Goal: Information Seeking & Learning: Learn about a topic

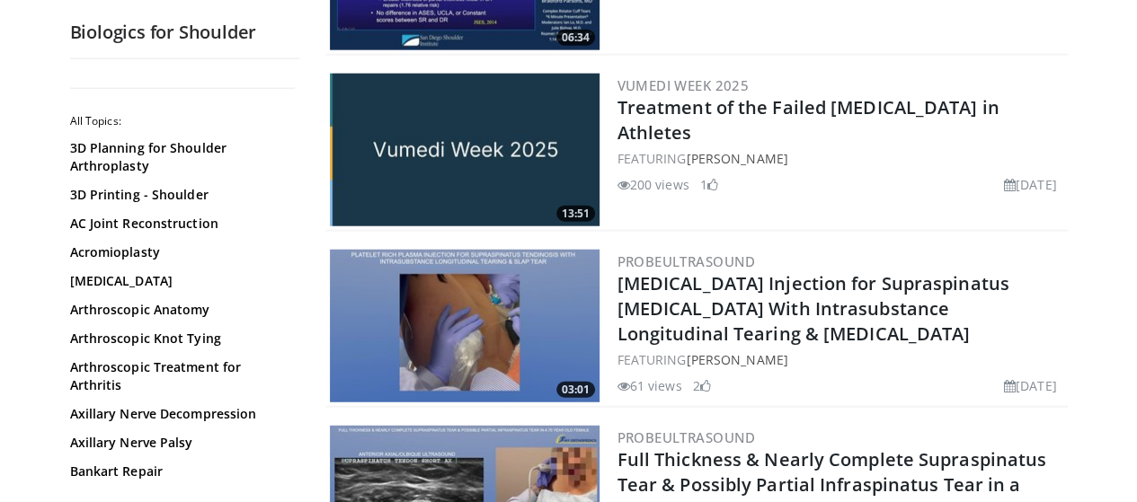
scroll to position [2157, 0]
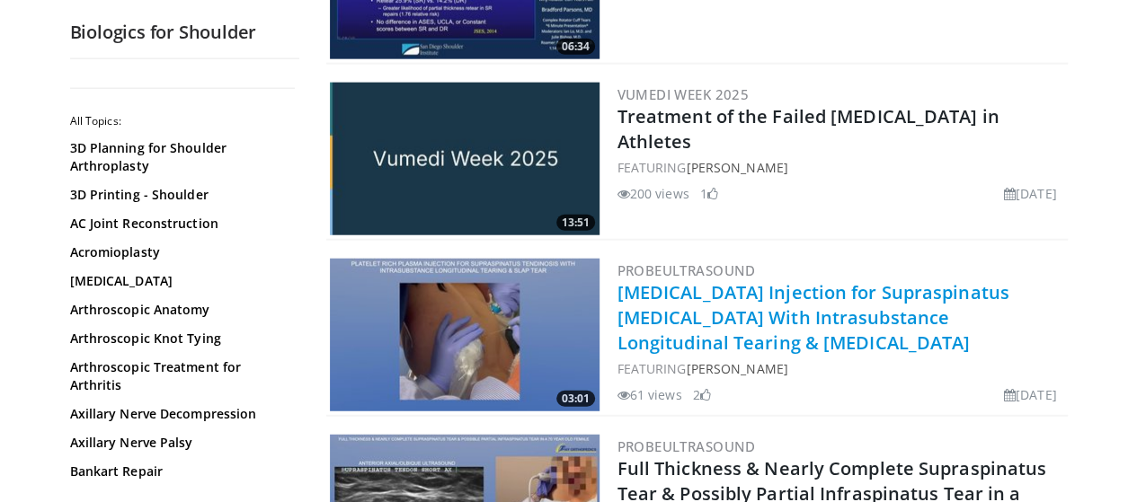
click at [764, 280] on link "Platelet Rich Plasma Injection for Supraspinatus Tendinosis With Intrasubstance…" at bounding box center [813, 317] width 392 height 75
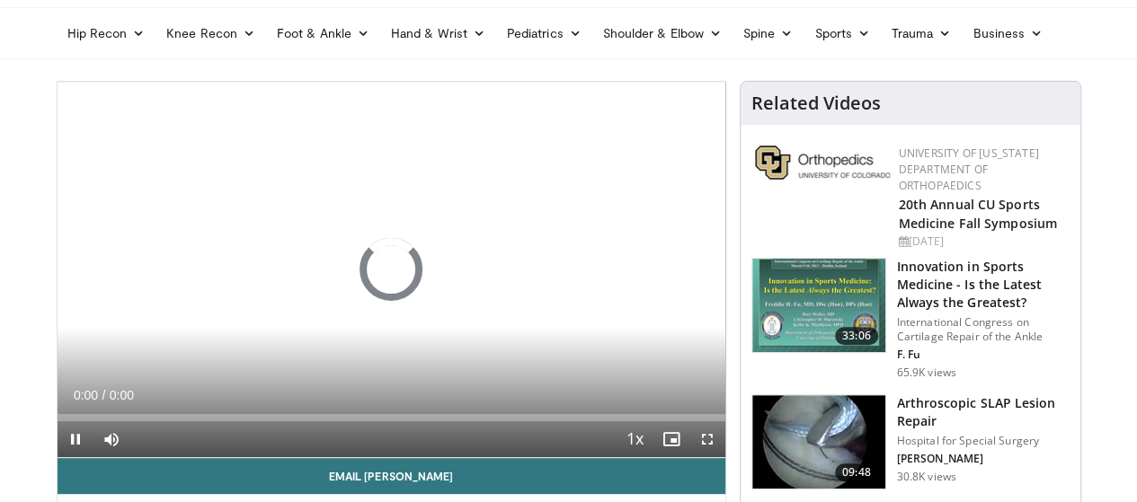
scroll to position [130, 0]
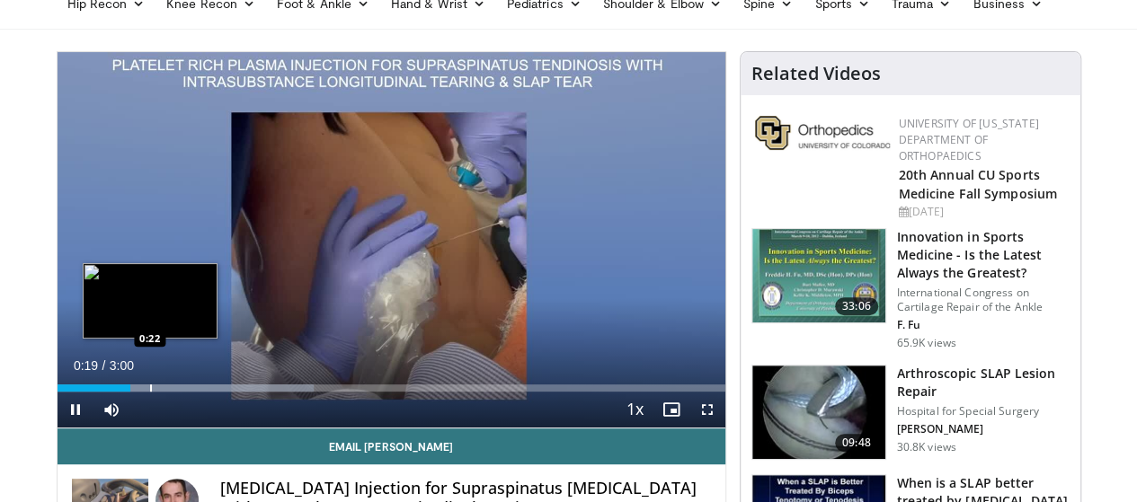
click at [150, 392] on div "Progress Bar" at bounding box center [151, 388] width 2 height 7
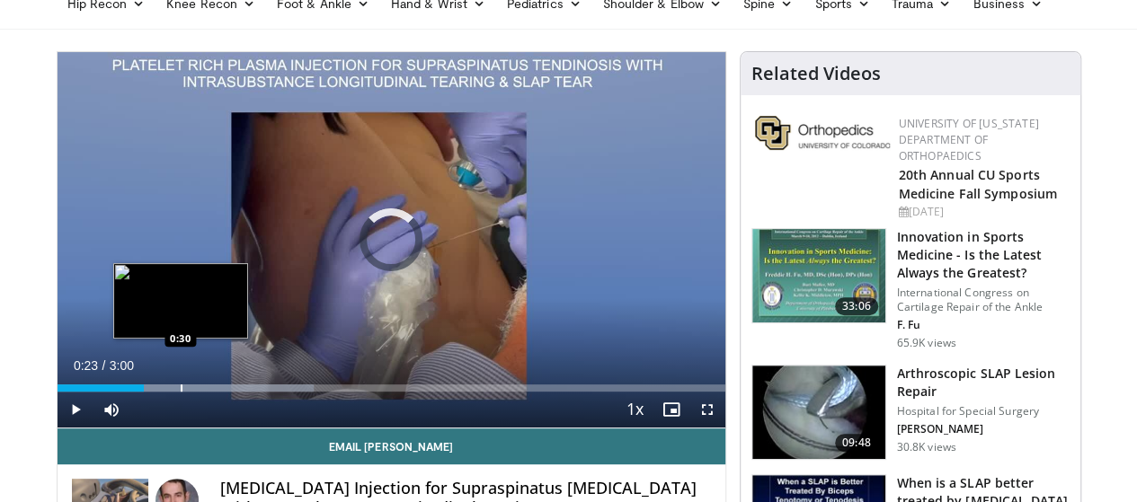
click at [181, 392] on div "Progress Bar" at bounding box center [182, 388] width 2 height 7
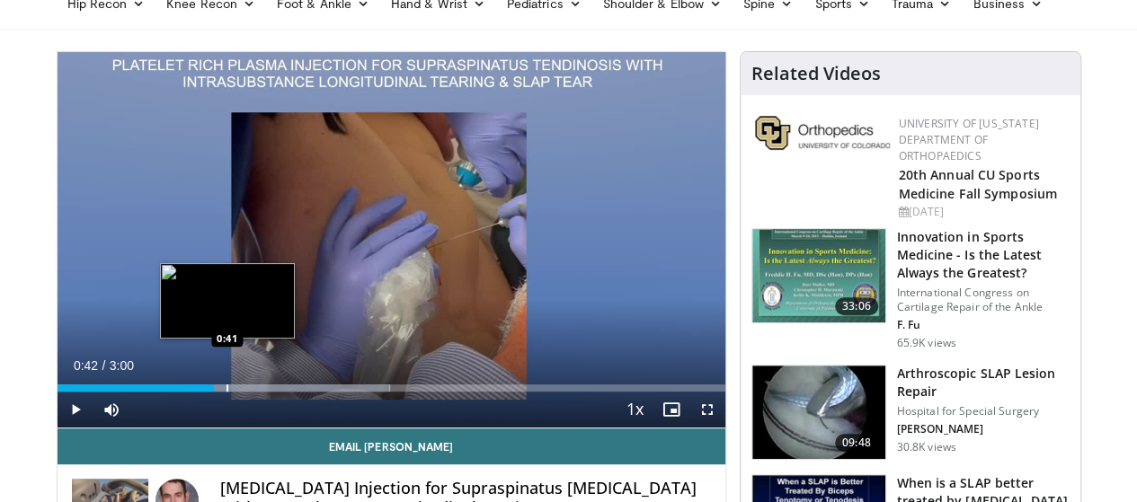
click at [182, 392] on div "Loaded : 49.80% 0:42 0:41" at bounding box center [392, 383] width 668 height 17
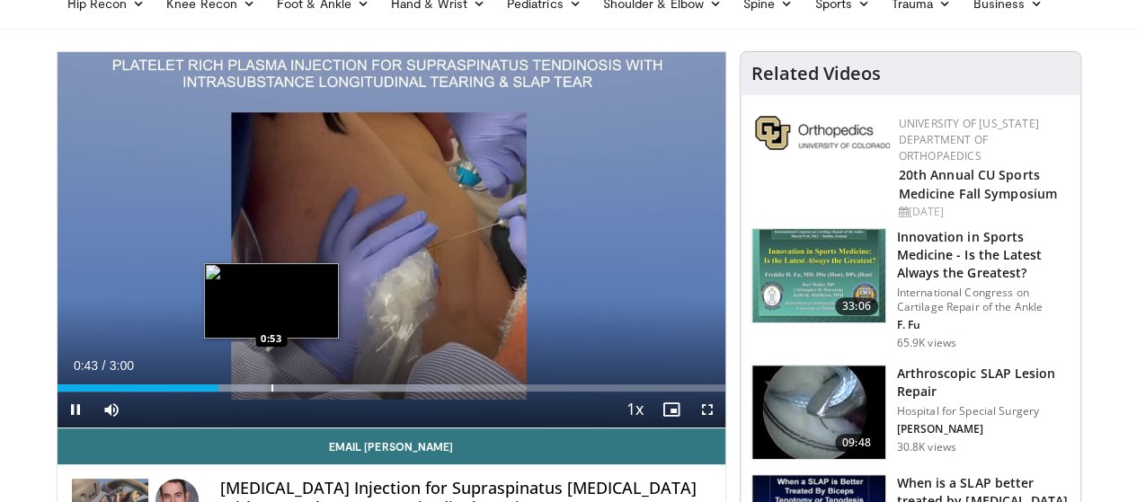
click at [271, 392] on div "Progress Bar" at bounding box center [272, 388] width 2 height 7
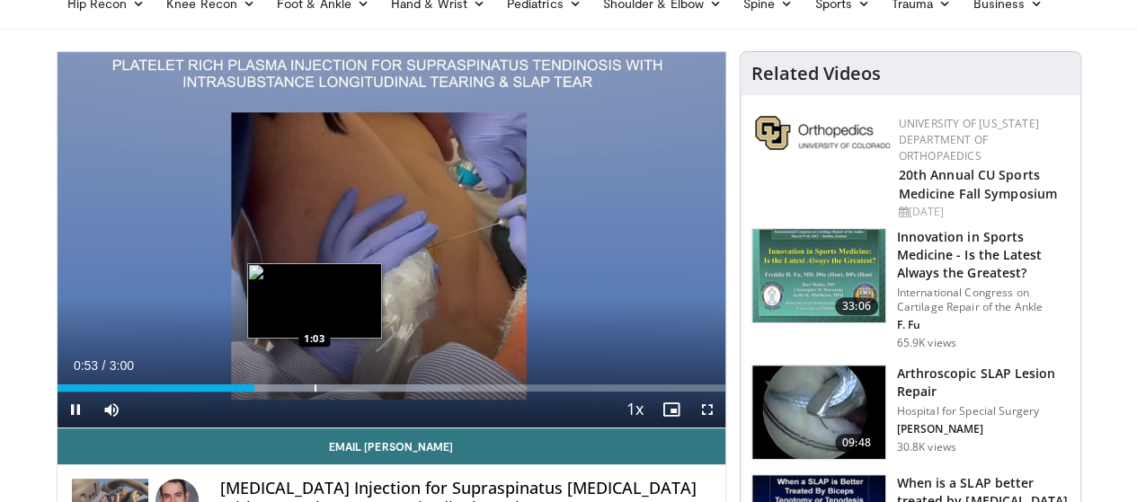
click at [270, 392] on div "Loaded : 60.34% 0:53 1:03" at bounding box center [392, 383] width 668 height 17
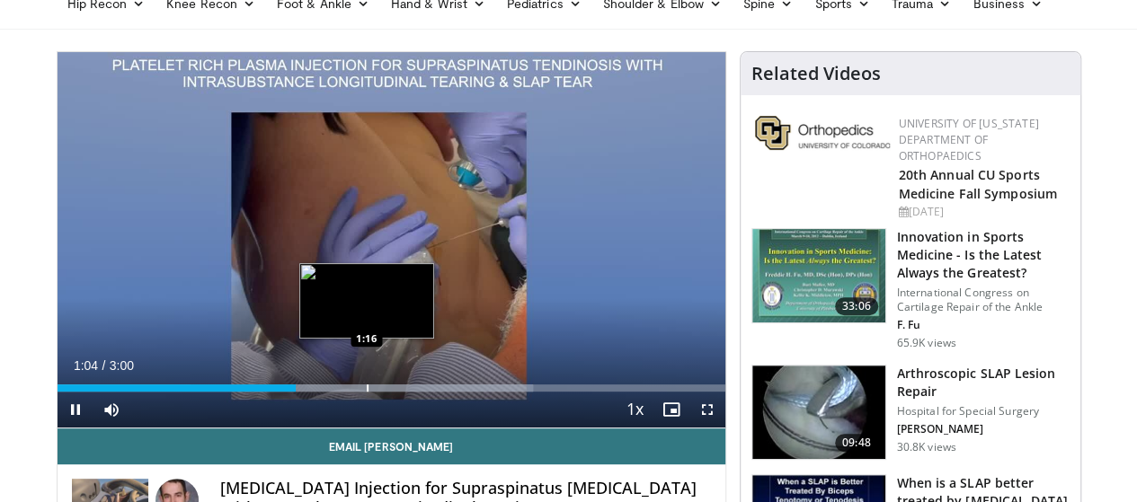
click at [328, 392] on div "Loaded : 71.32% 1:04 1:16" at bounding box center [392, 383] width 668 height 17
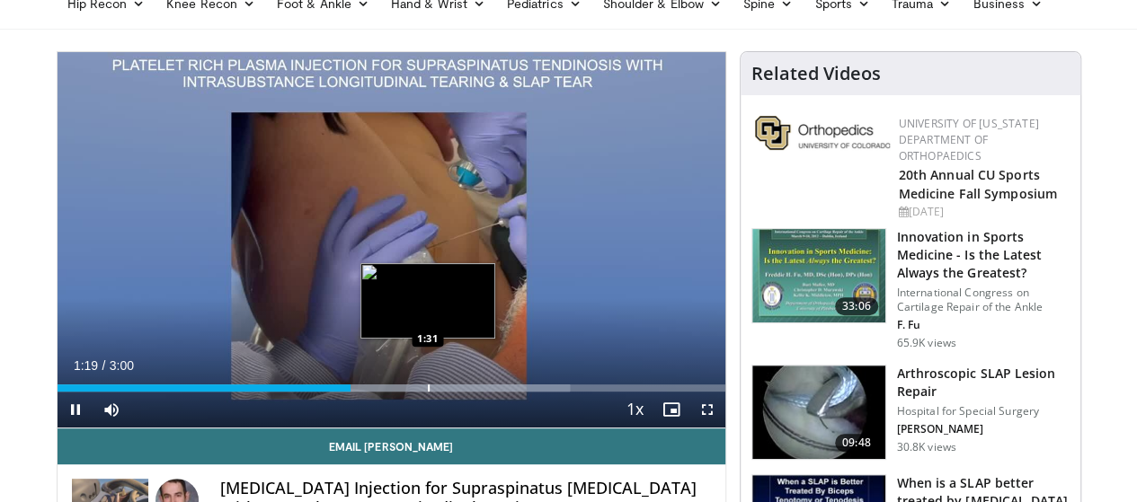
click at [428, 392] on div "Progress Bar" at bounding box center [429, 388] width 2 height 7
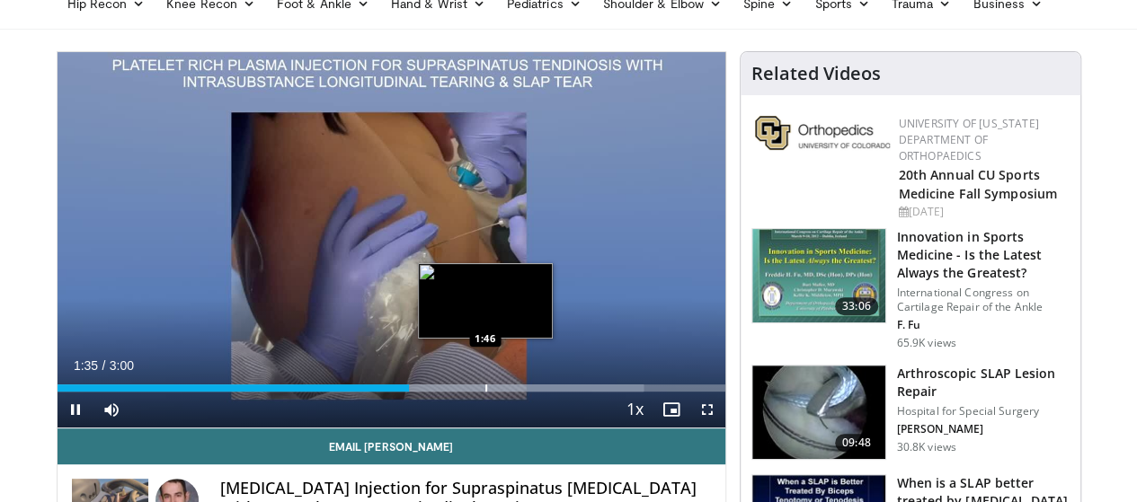
click at [432, 392] on div "Loaded : 87.78% 1:35 1:46" at bounding box center [392, 388] width 668 height 7
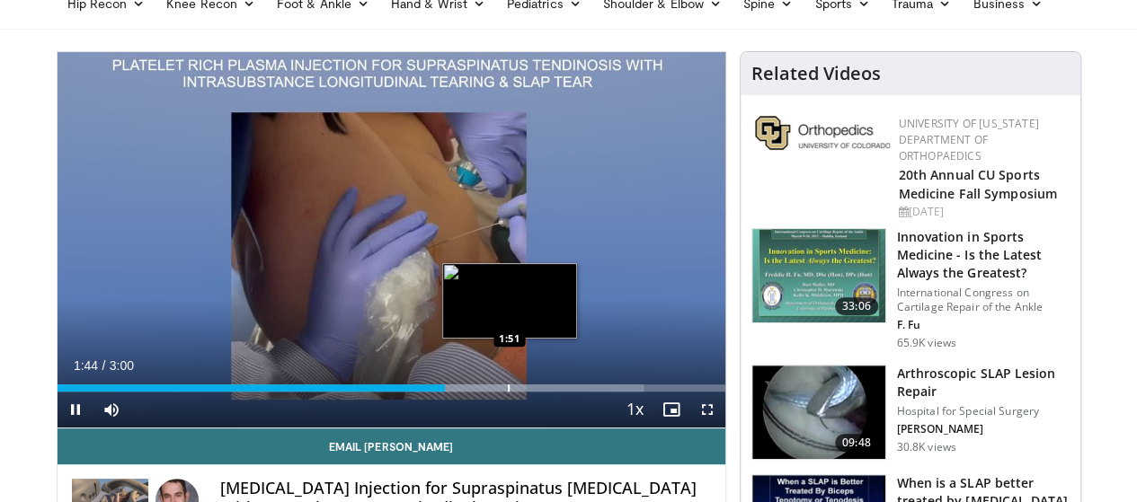
click at [508, 392] on div "Progress Bar" at bounding box center [509, 388] width 2 height 7
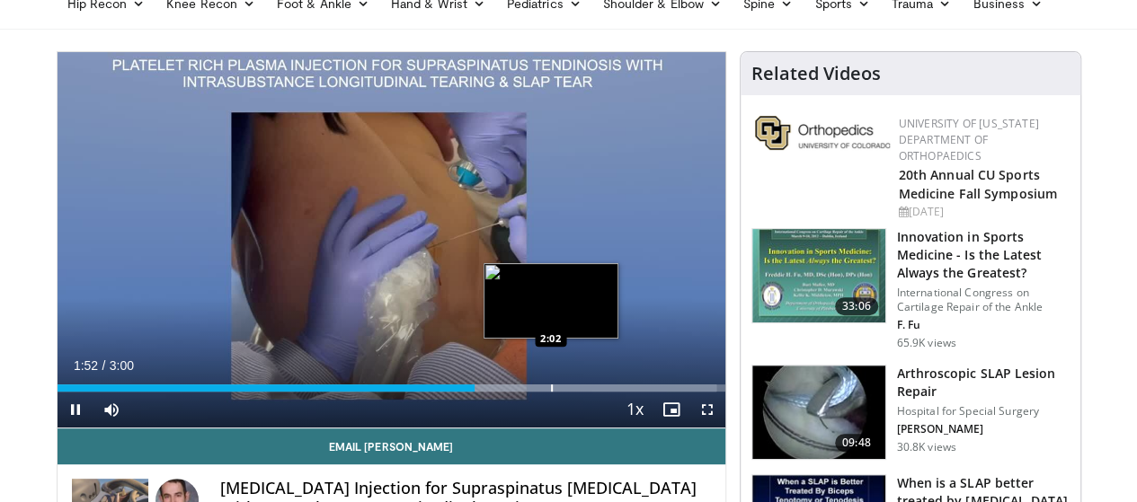
click at [551, 392] on div "Progress Bar" at bounding box center [552, 388] width 2 height 7
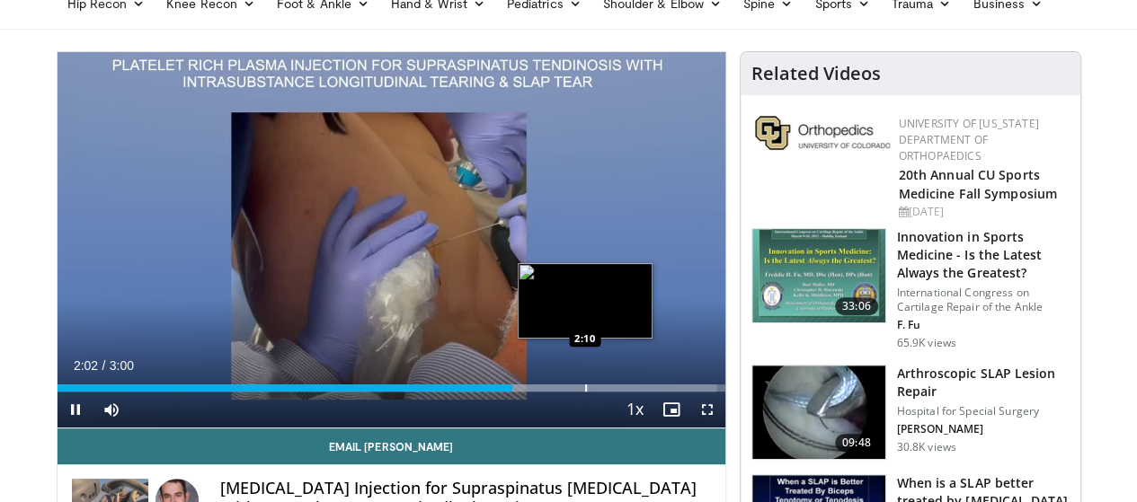
click at [539, 392] on div "Loaded : 98.76% 2:03 2:10" at bounding box center [392, 383] width 668 height 17
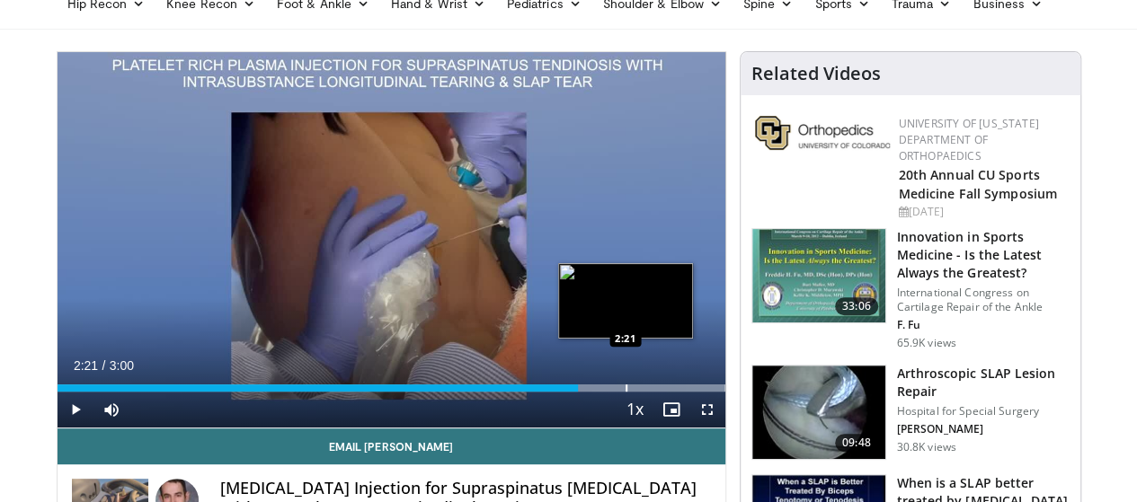
click at [625, 392] on div "Progress Bar" at bounding box center [626, 388] width 2 height 7
click at [643, 392] on div "Progress Bar" at bounding box center [644, 388] width 2 height 7
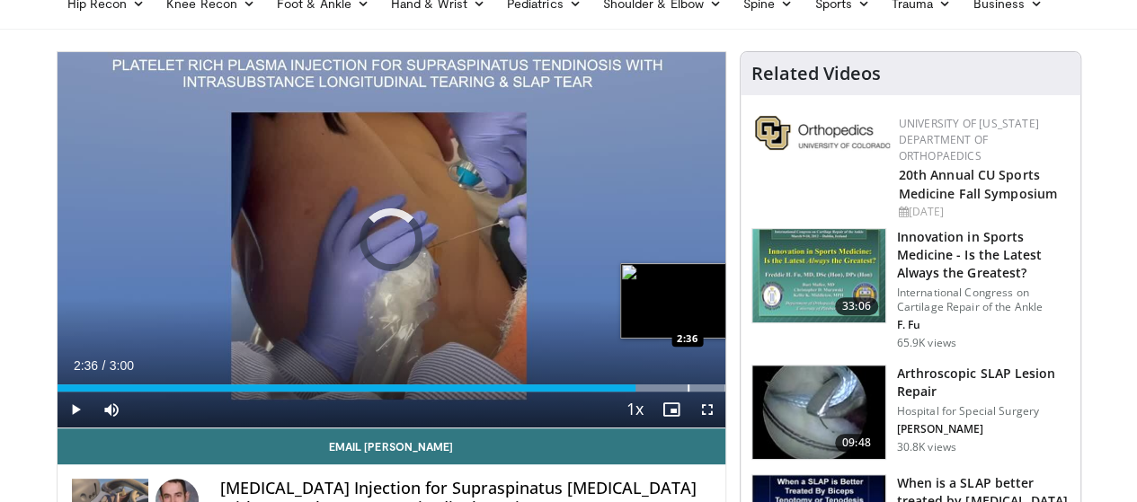
click at [687, 392] on div "Progress Bar" at bounding box center [688, 388] width 2 height 7
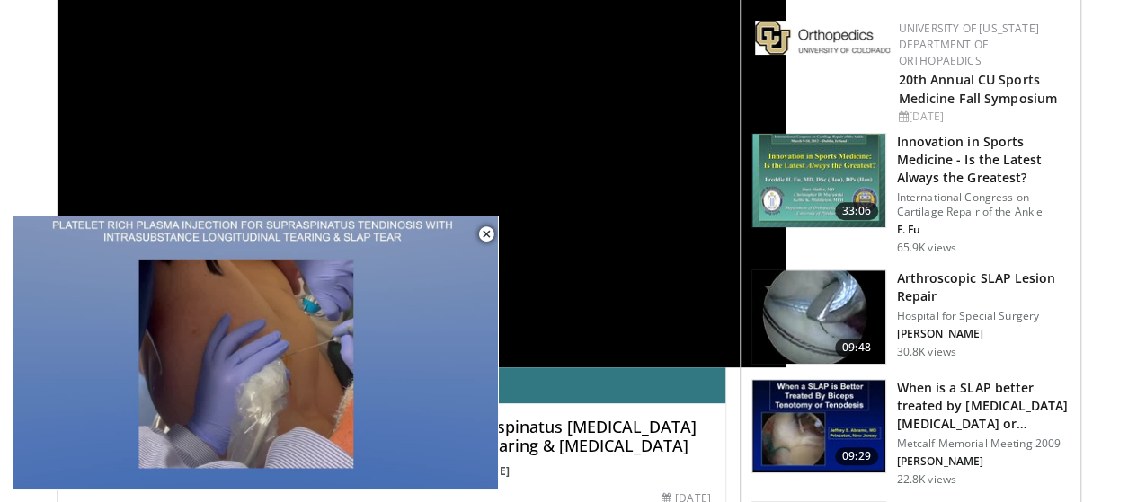
scroll to position [0, 0]
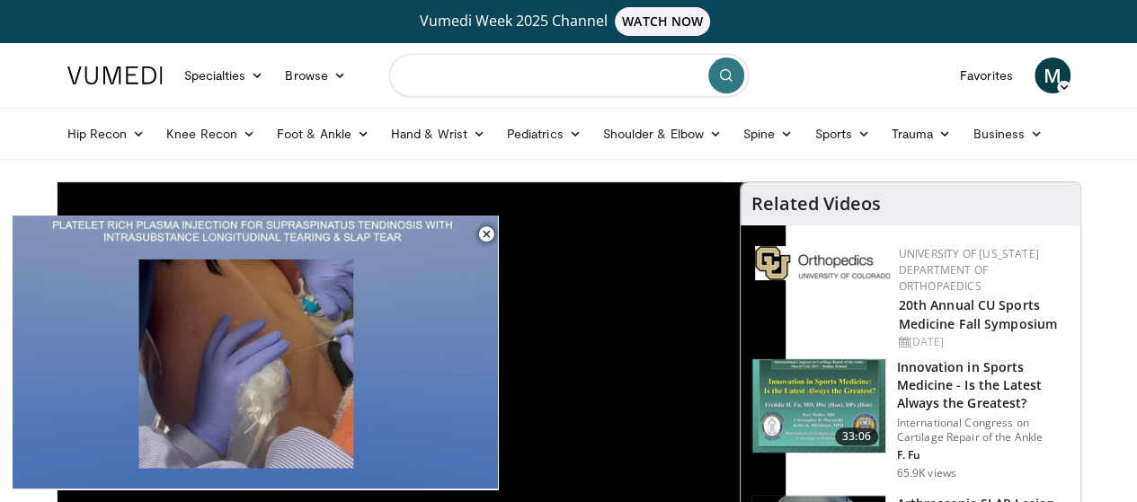
click at [622, 68] on input "Search topics, interventions" at bounding box center [568, 75] width 359 height 43
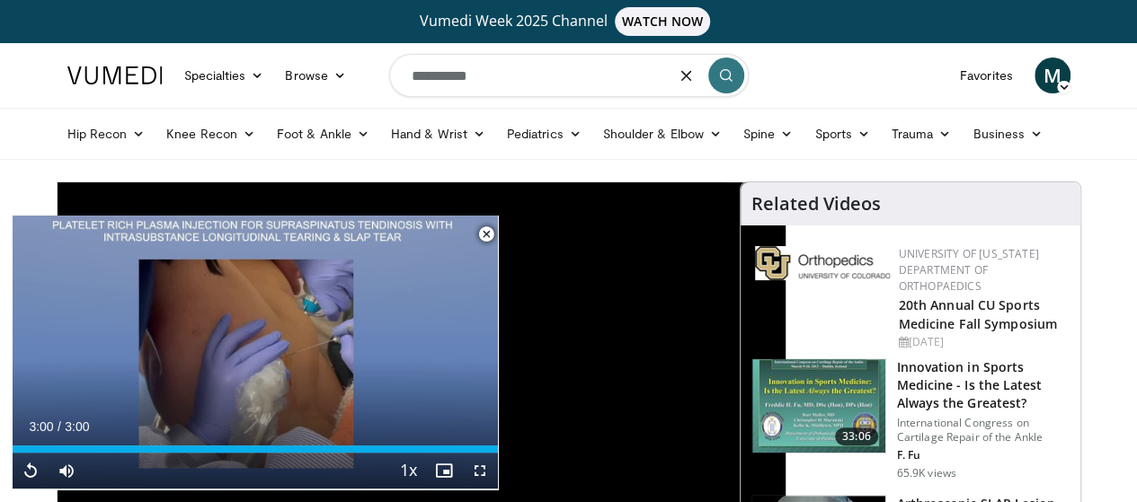
type input "*********"
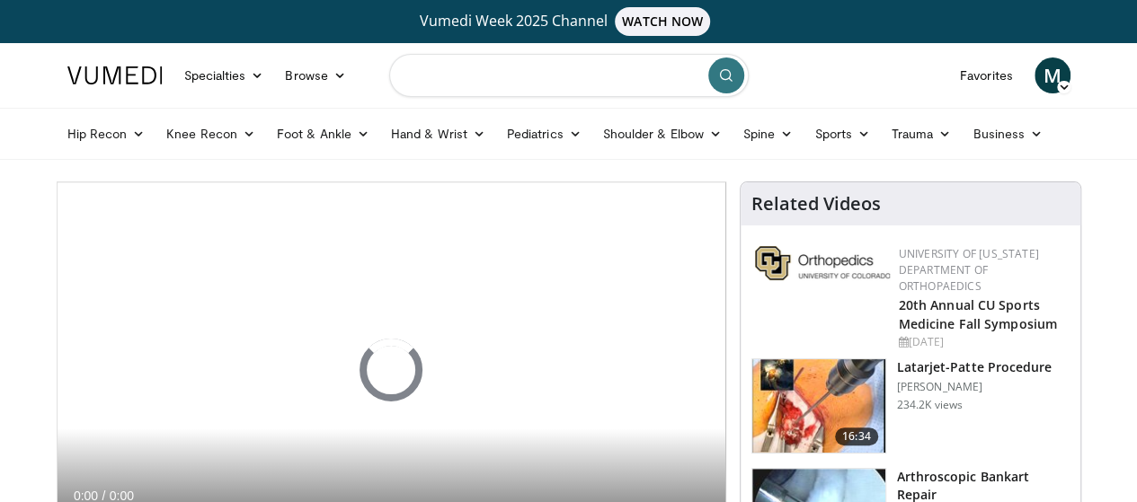
click at [622, 68] on input "Search topics, interventions" at bounding box center [568, 75] width 359 height 43
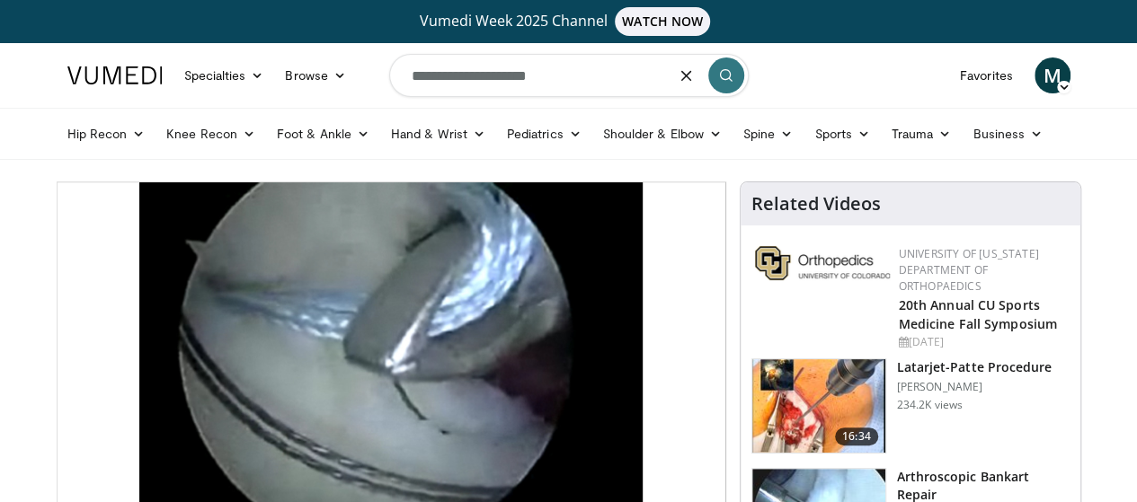
type input "**********"
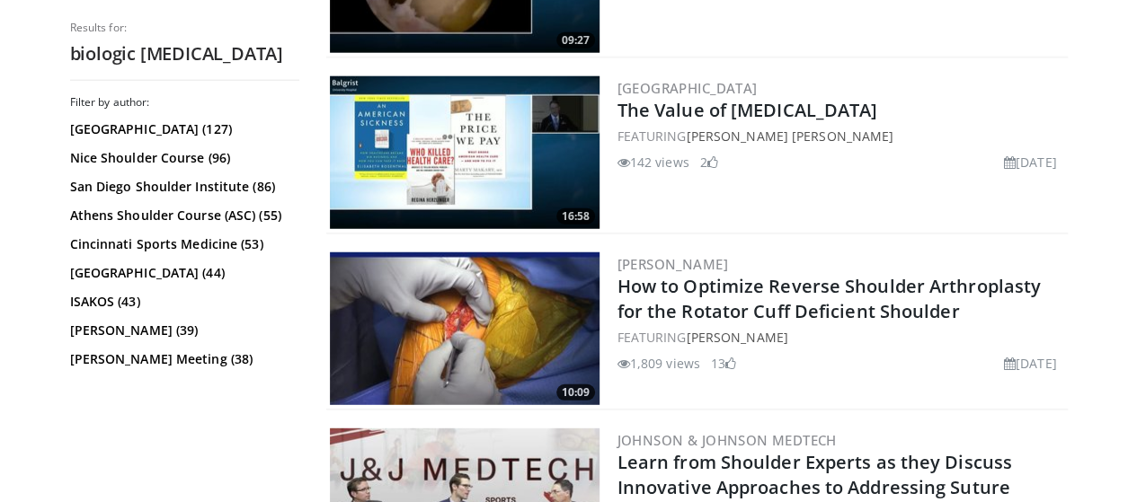
scroll to position [2282, 0]
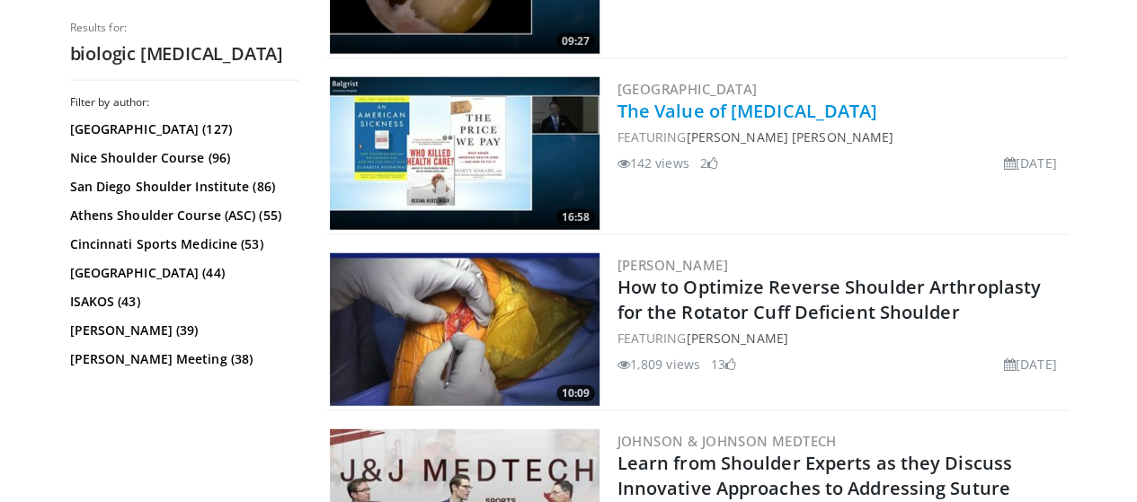
click at [737, 109] on link "The Value of Rotator Cuff Repair" at bounding box center [747, 111] width 261 height 24
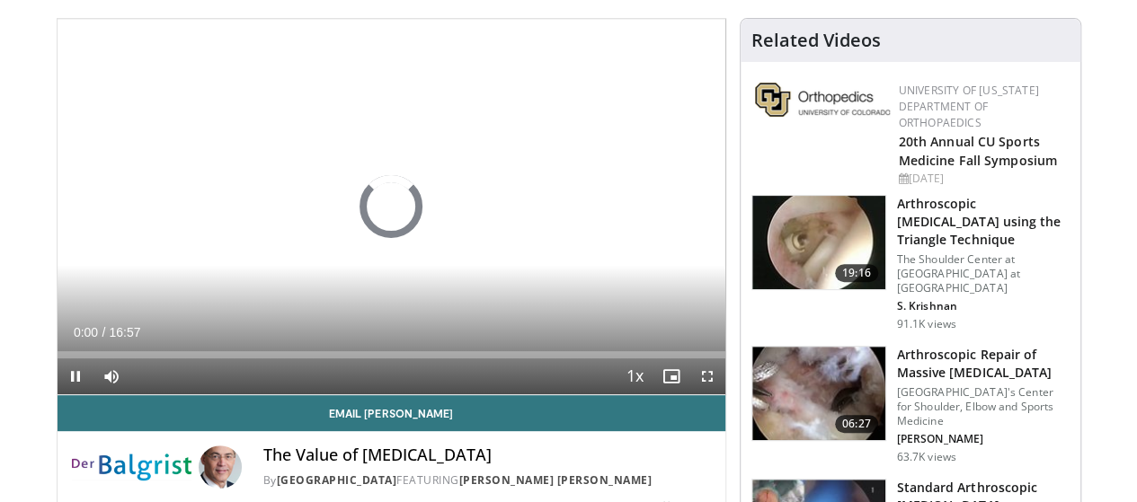
scroll to position [183, 0]
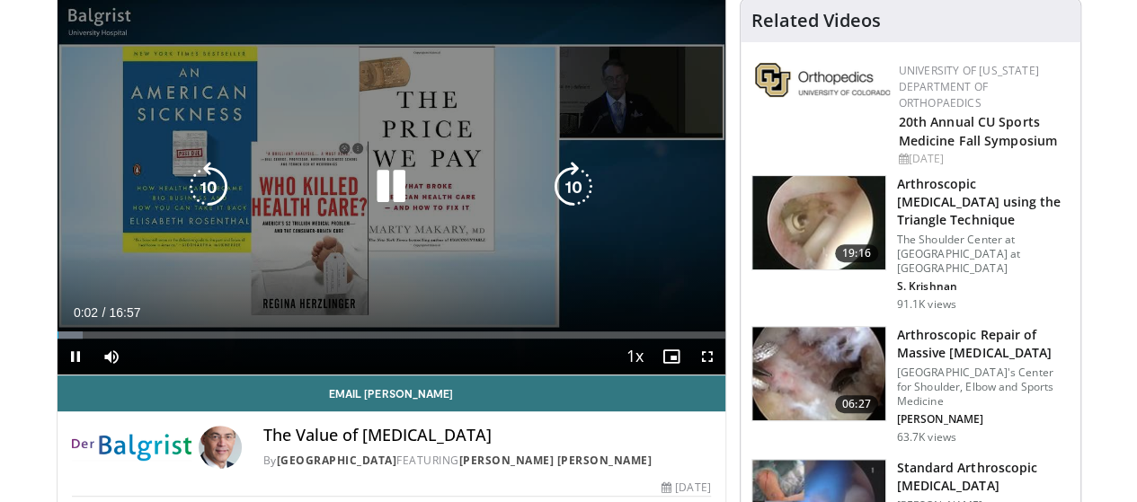
click at [554, 212] on icon "Video Player" at bounding box center [573, 187] width 50 height 50
drag, startPoint x: 554, startPoint y: 213, endPoint x: 568, endPoint y: 204, distance: 16.2
click at [568, 204] on icon "Video Player" at bounding box center [573, 187] width 50 height 50
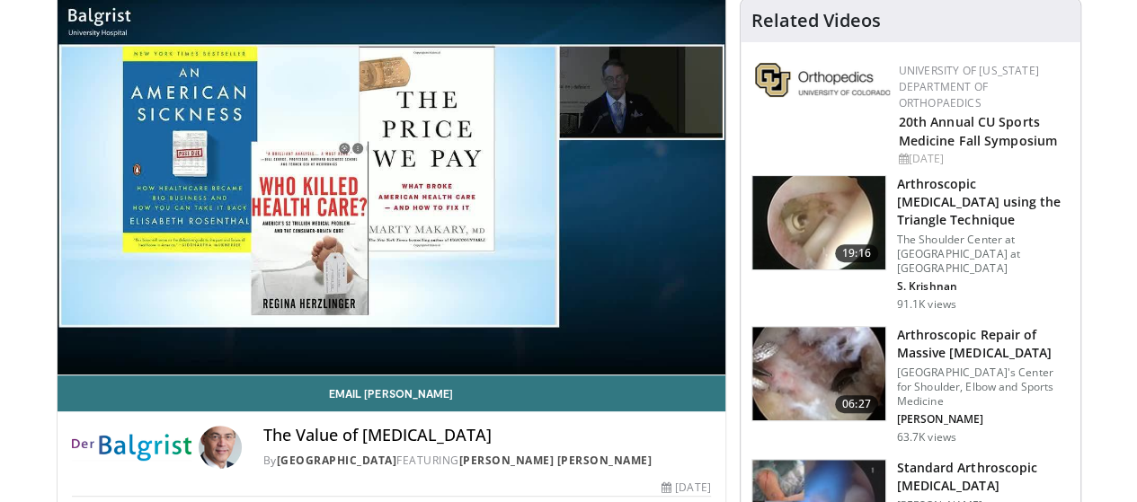
click at [568, 204] on div "40 seconds Tap to unmute" at bounding box center [392, 187] width 668 height 376
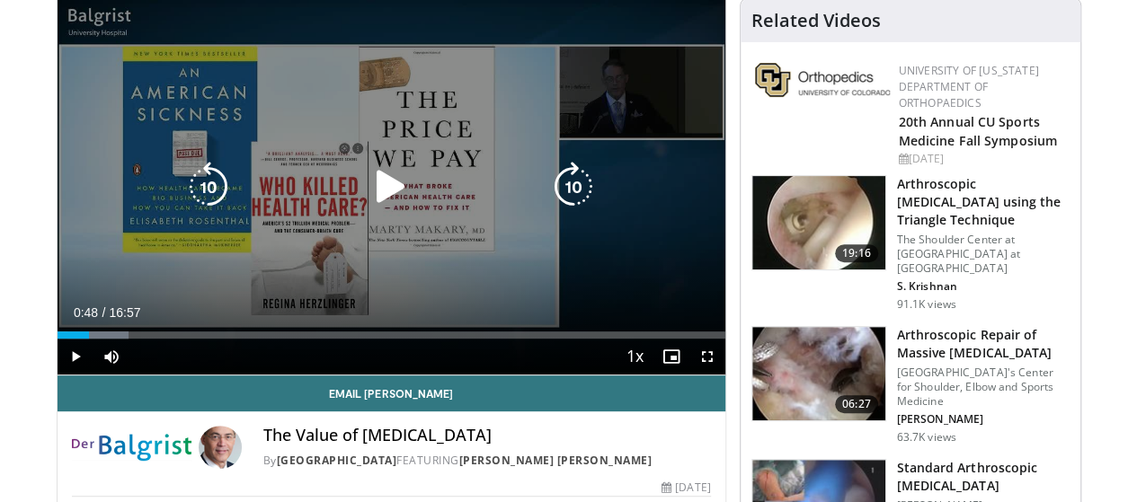
click at [571, 202] on icon "Video Player" at bounding box center [573, 187] width 50 height 50
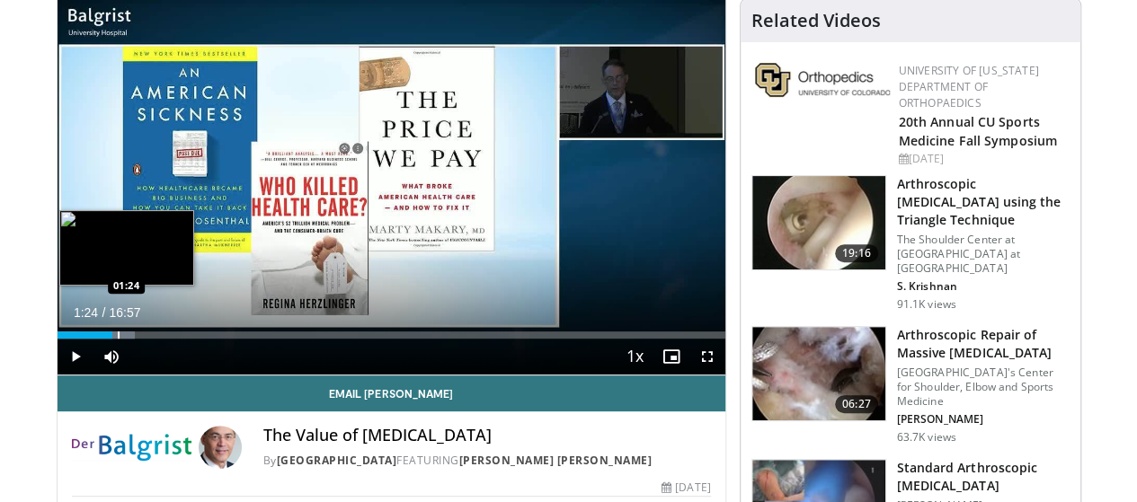
click at [72, 339] on div "Loaded : 11.69% 01:24 01:24" at bounding box center [392, 330] width 668 height 17
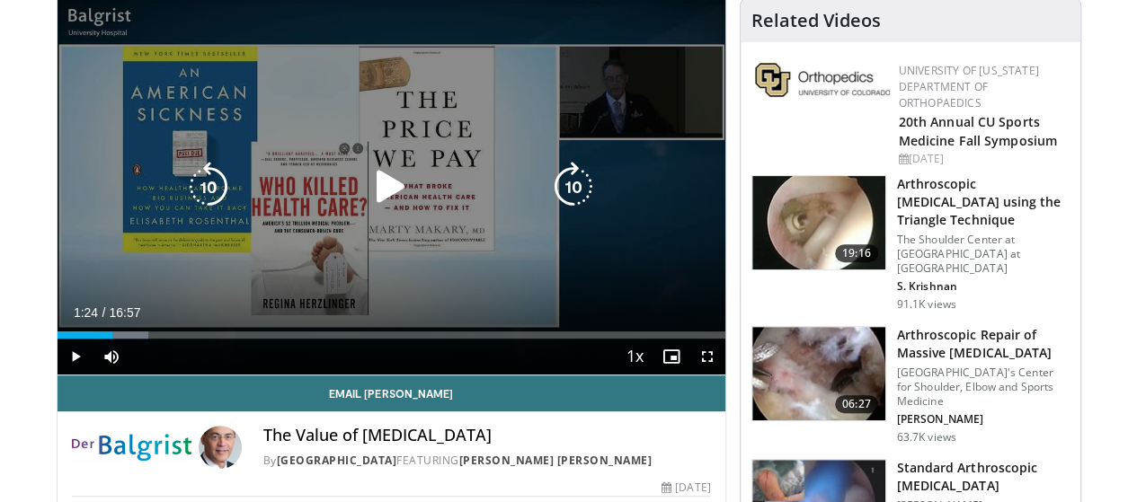
click at [266, 244] on div "10 seconds Tap to unmute" at bounding box center [392, 187] width 668 height 376
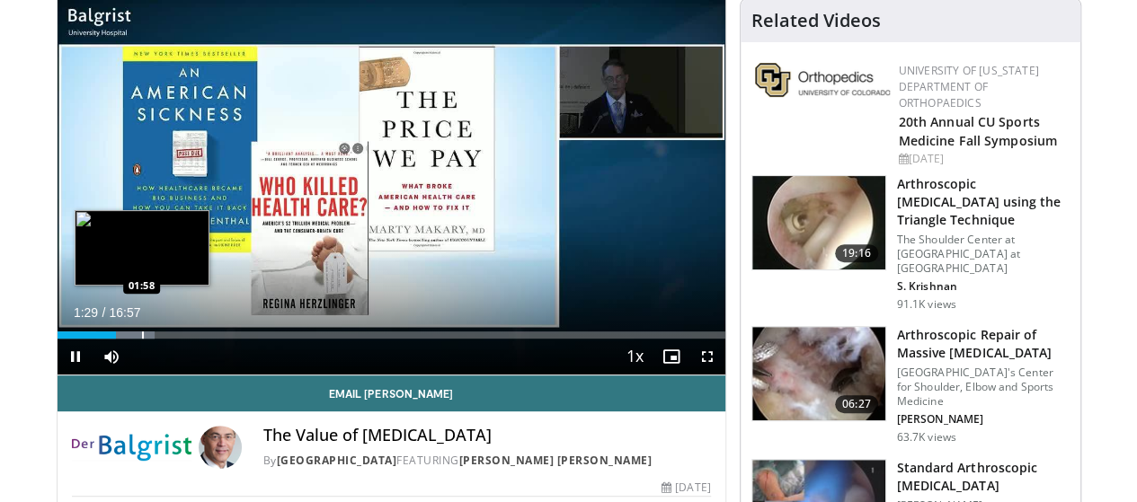
click at [95, 339] on div "Loaded : 14.62% 01:29 01:58" at bounding box center [392, 330] width 668 height 17
click at [159, 339] on div "Progress Bar" at bounding box center [160, 335] width 2 height 7
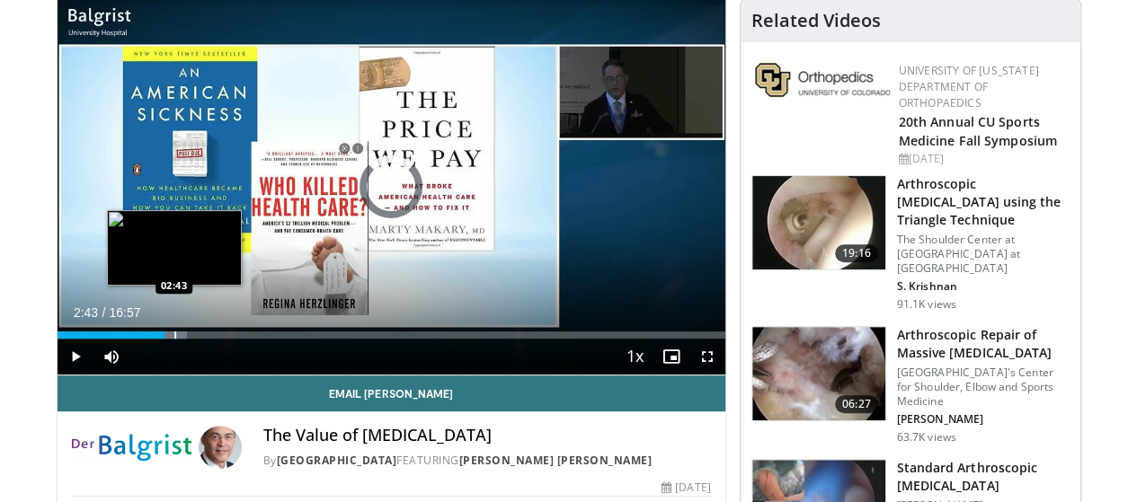
click at [174, 339] on div "Progress Bar" at bounding box center [175, 335] width 2 height 7
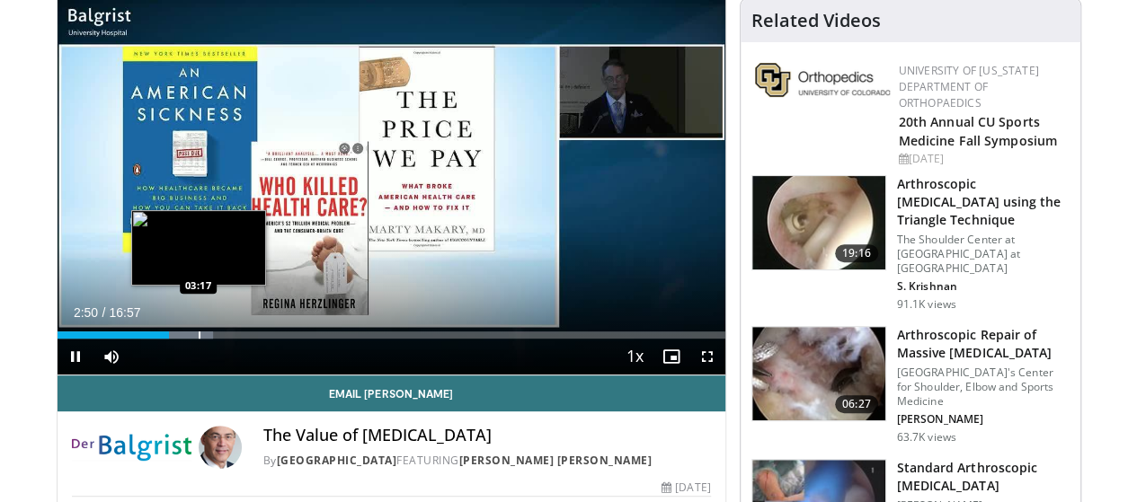
click at [152, 339] on div "Loaded : 23.39% 02:50 03:17" at bounding box center [392, 330] width 668 height 17
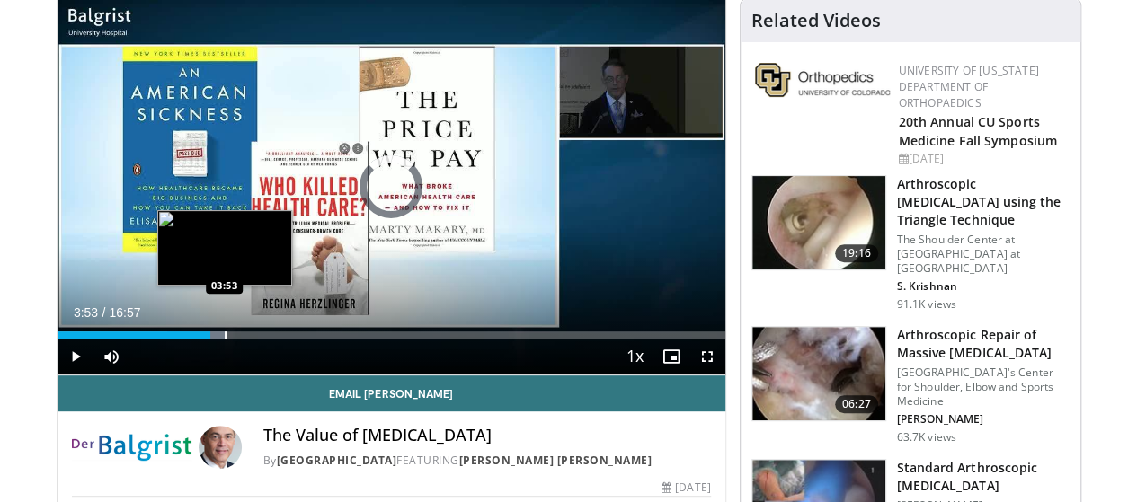
click at [179, 339] on div "Loaded : 25.34% 03:17 03:53" at bounding box center [392, 330] width 668 height 17
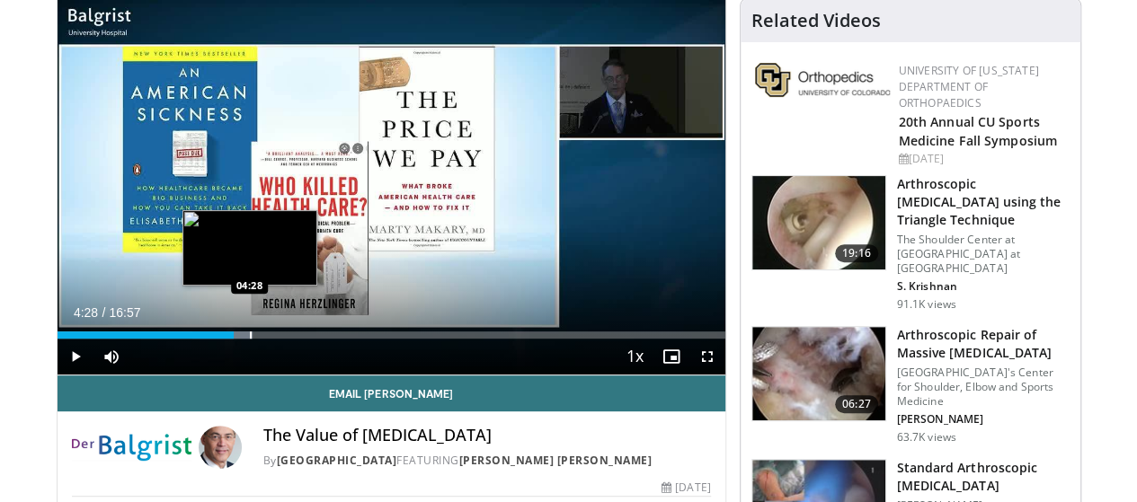
click at [250, 339] on div "Progress Bar" at bounding box center [251, 335] width 2 height 7
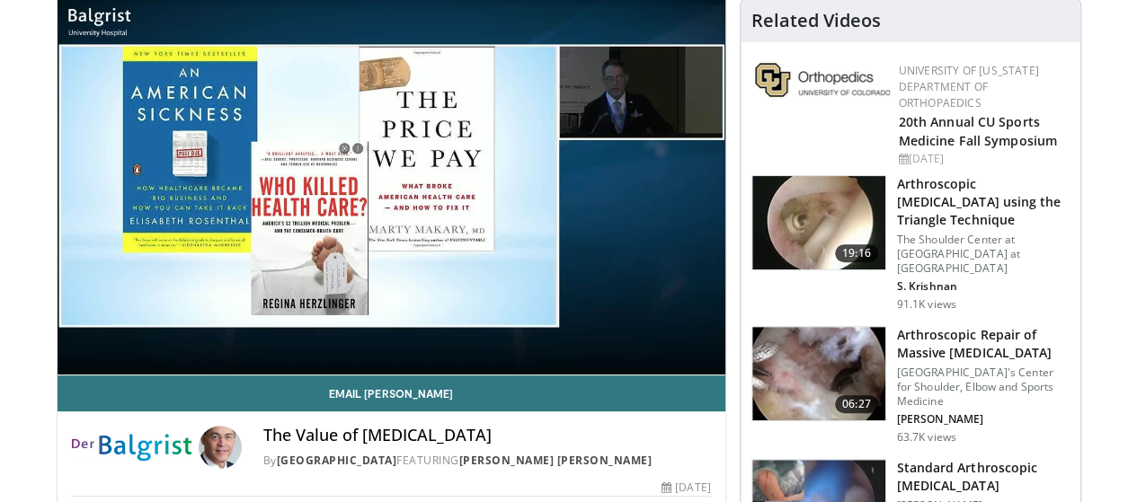
click at [223, 368] on video-js "**********" at bounding box center [392, 187] width 668 height 377
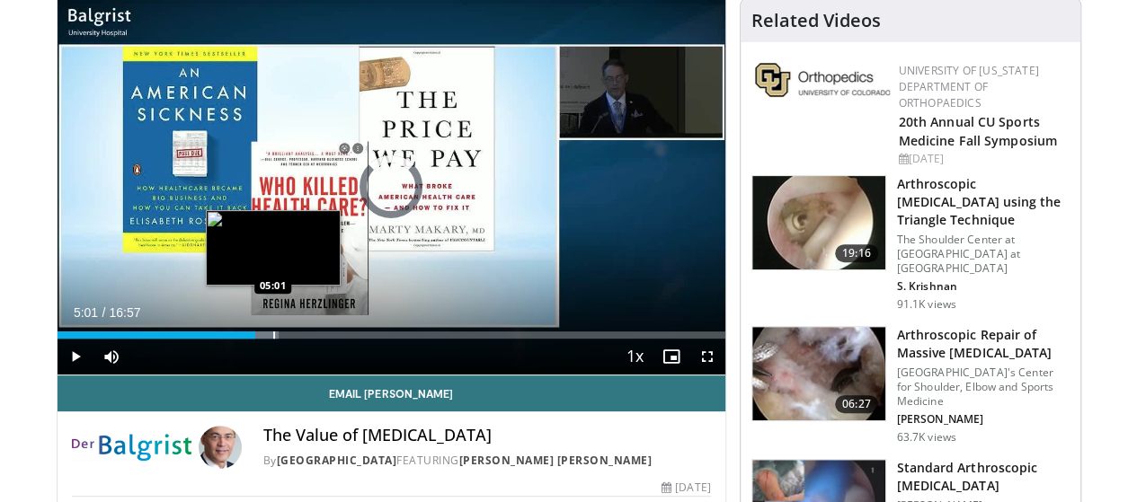
click at [227, 339] on div "Loaded : 33.14% 04:32 05:01" at bounding box center [392, 330] width 668 height 17
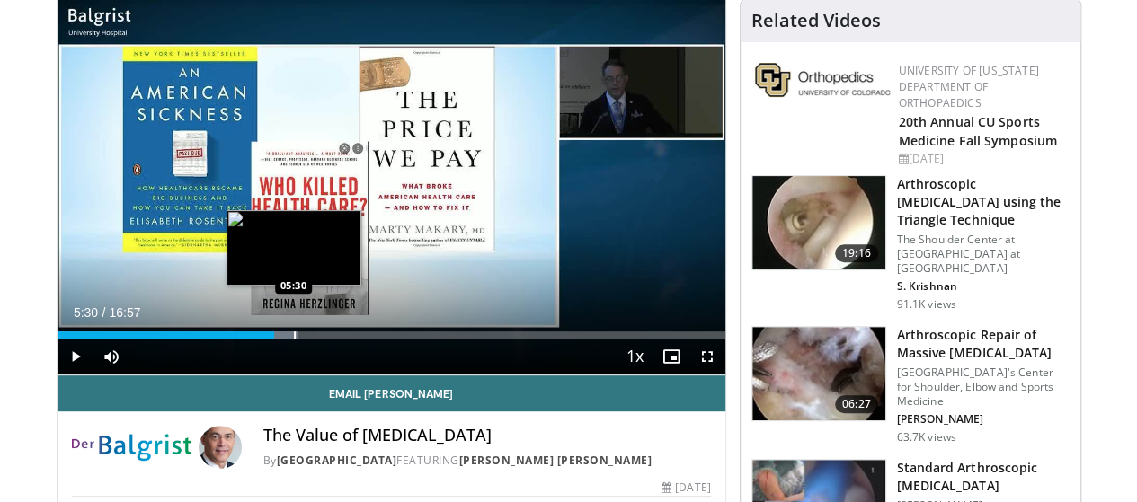
click at [248, 339] on div "Loaded : 36.06% 05:30 05:30" at bounding box center [392, 335] width 668 height 7
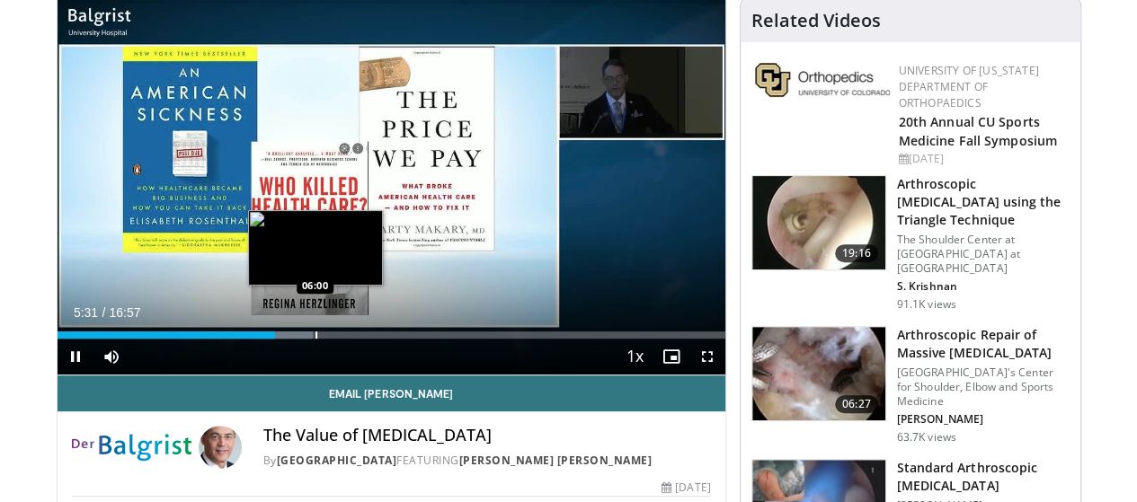
click at [270, 363] on div "10 seconds Tap to unmute" at bounding box center [392, 187] width 668 height 376
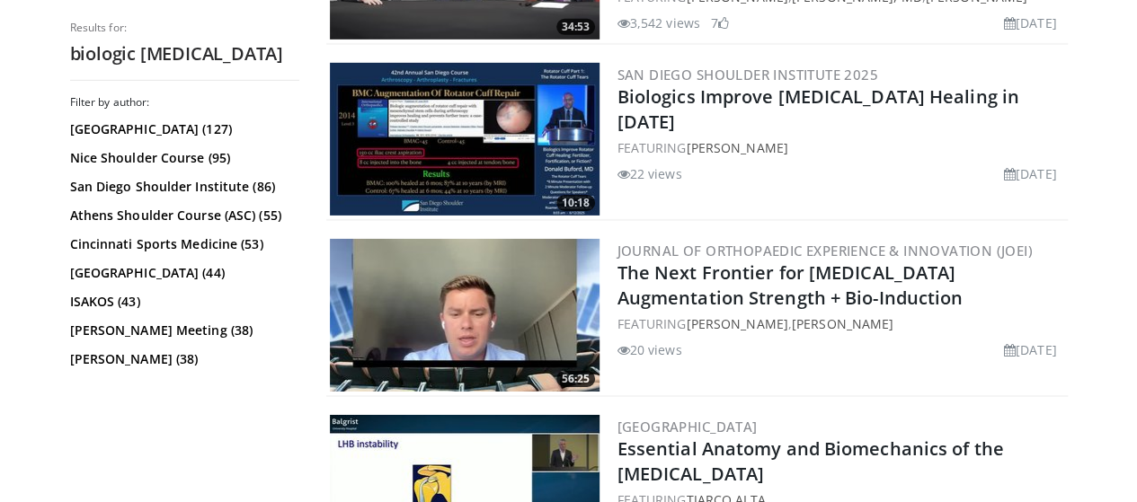
scroll to position [2826, 0]
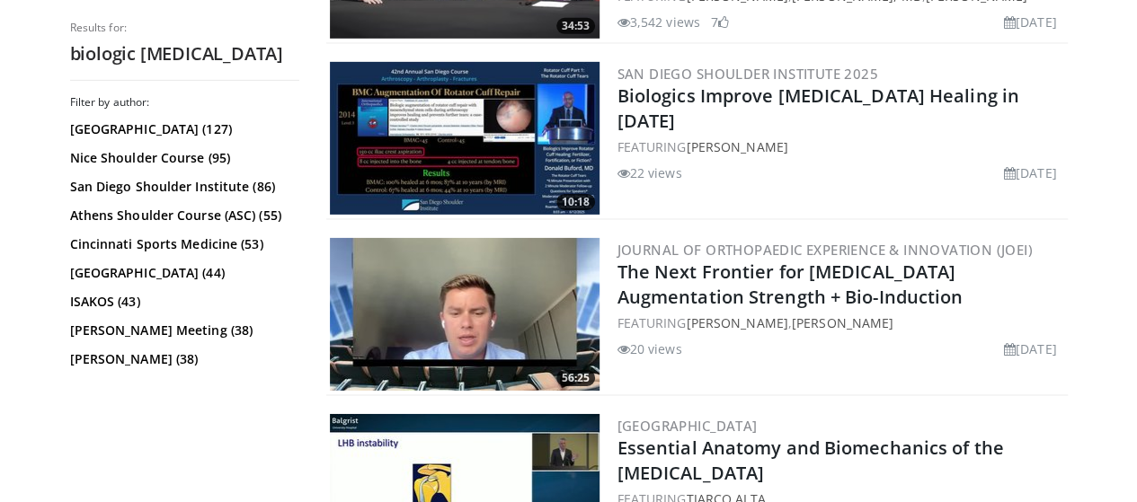
click at [502, 136] on img at bounding box center [465, 138] width 270 height 153
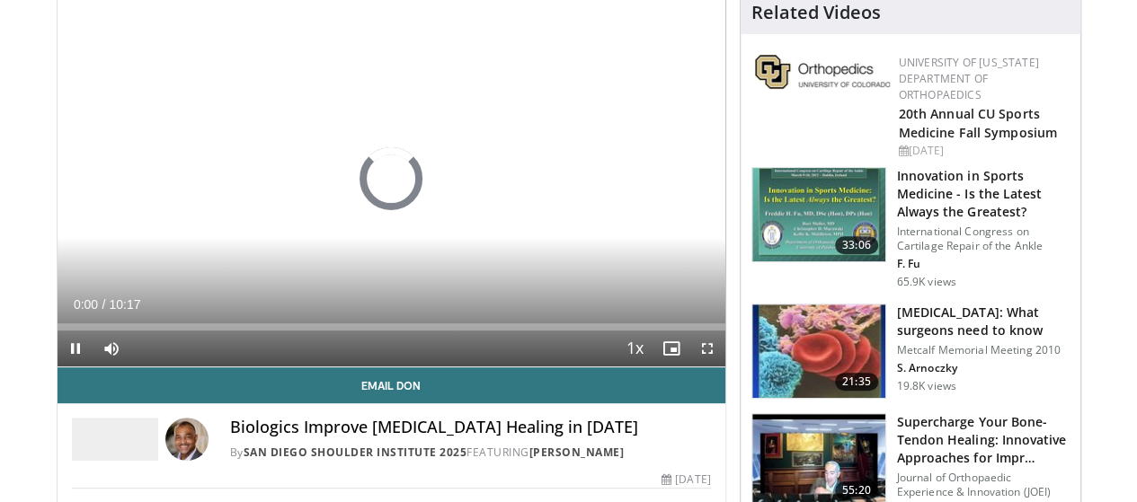
scroll to position [203, 0]
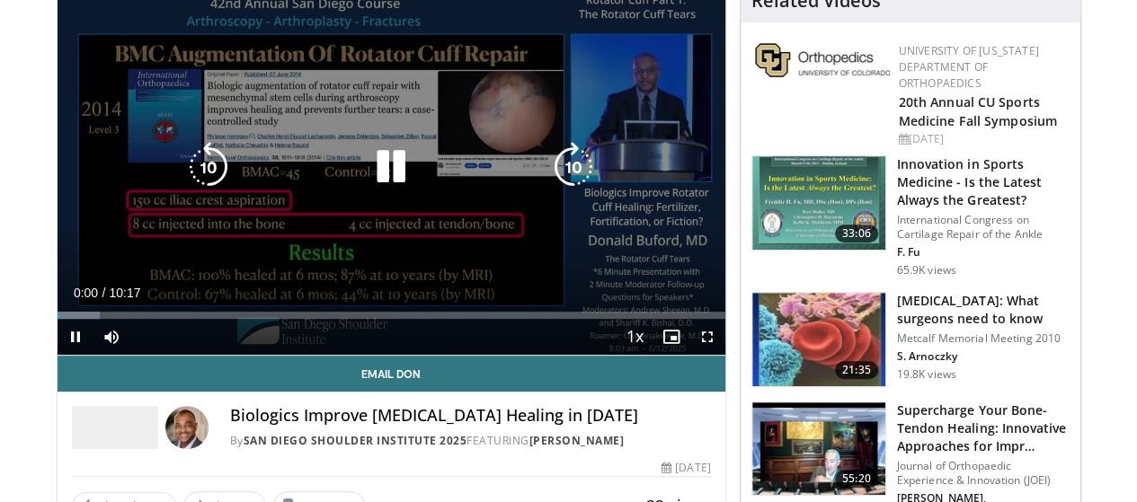
click at [568, 189] on icon "Video Player" at bounding box center [573, 167] width 50 height 50
click at [568, 191] on icon "Video Player" at bounding box center [573, 167] width 50 height 50
click at [564, 177] on icon "Video Player" at bounding box center [573, 167] width 50 height 50
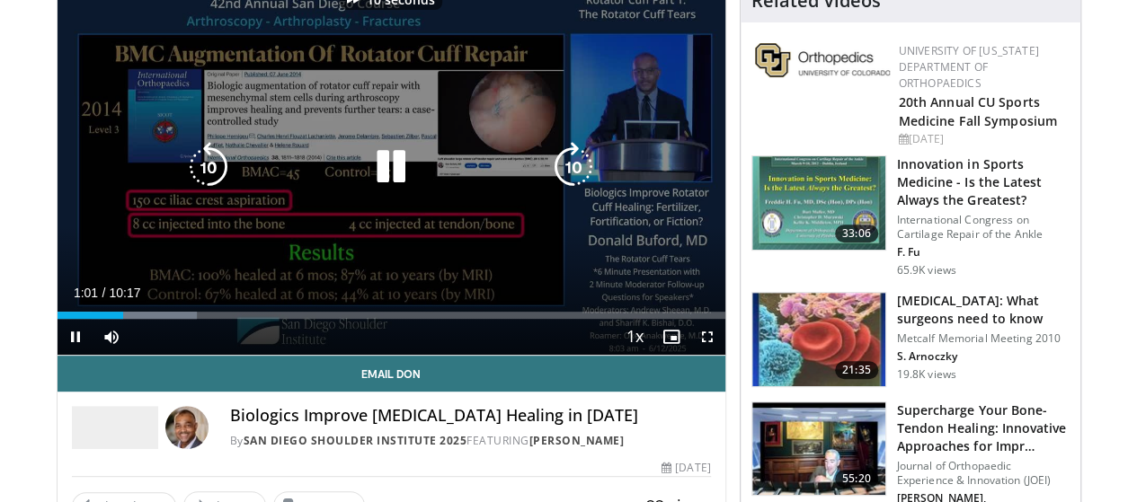
click at [564, 177] on icon "Video Player" at bounding box center [573, 167] width 50 height 50
click at [570, 180] on icon "Video Player" at bounding box center [573, 167] width 50 height 50
click at [570, 179] on icon "Video Player" at bounding box center [573, 167] width 50 height 50
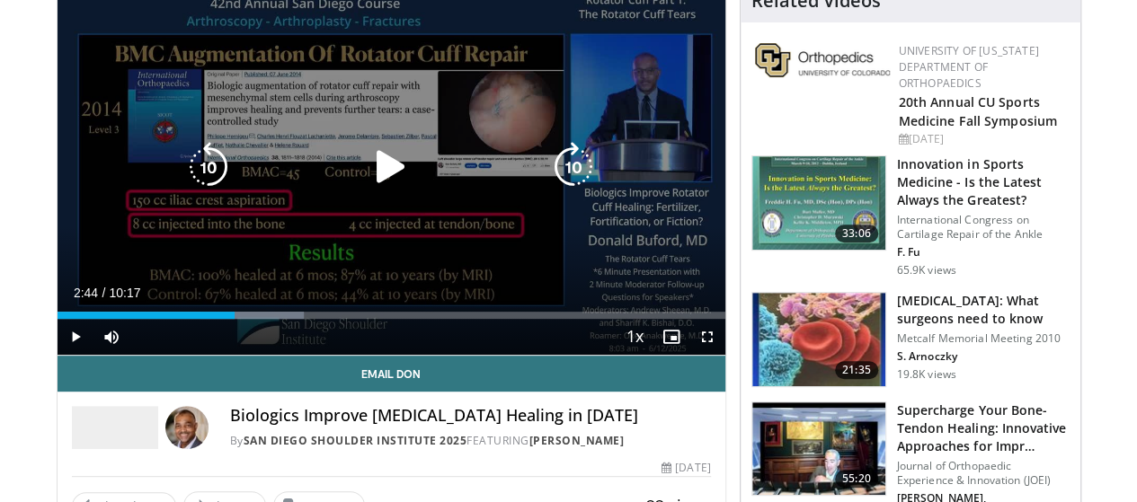
click at [375, 185] on icon "Video Player" at bounding box center [391, 167] width 50 height 50
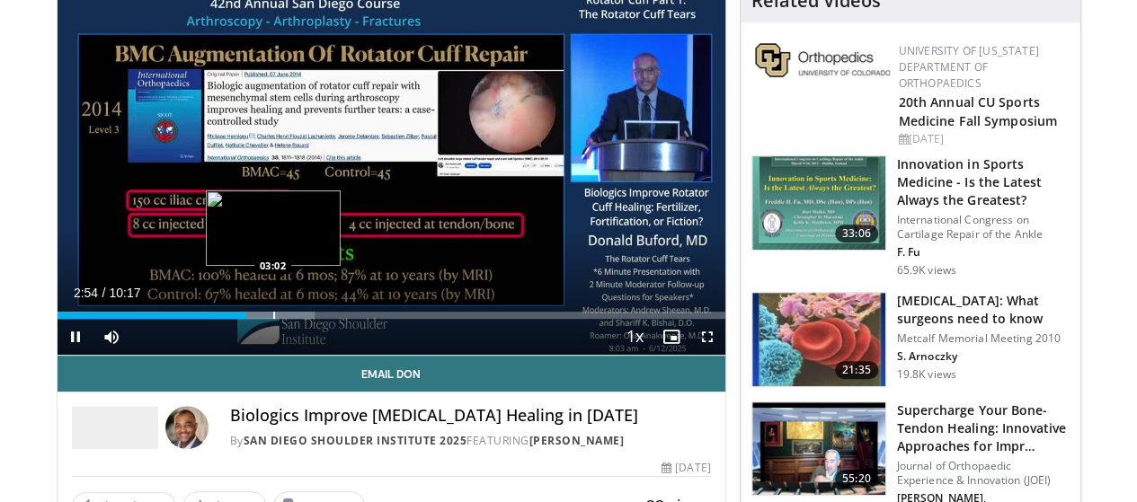
click at [226, 319] on div "Loaded : 38.56% 02:54 03:02" at bounding box center [392, 315] width 668 height 7
click at [282, 319] on div "Progress Bar" at bounding box center [283, 315] width 2 height 7
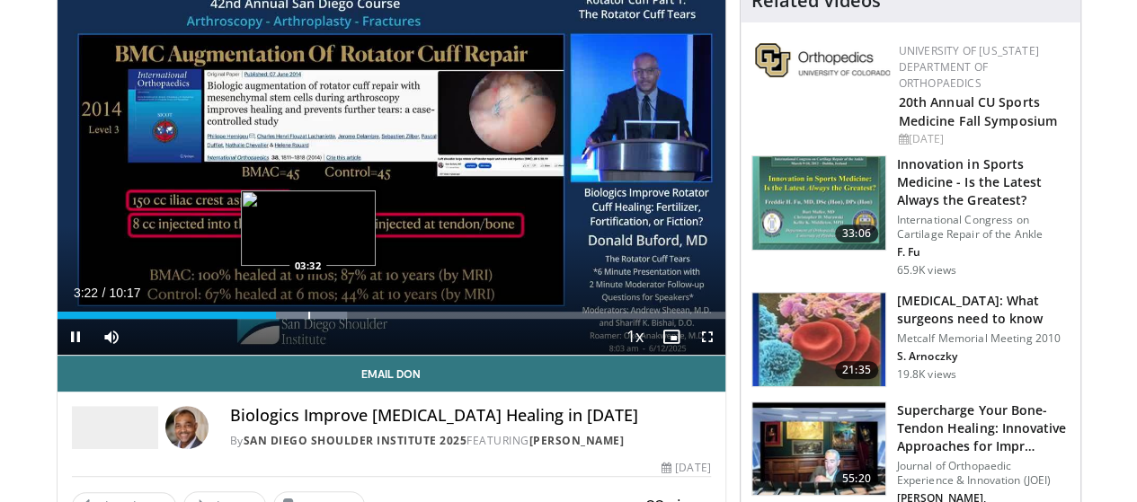
click at [308, 319] on div "Progress Bar" at bounding box center [309, 315] width 2 height 7
click at [320, 319] on div "Progress Bar" at bounding box center [321, 315] width 2 height 7
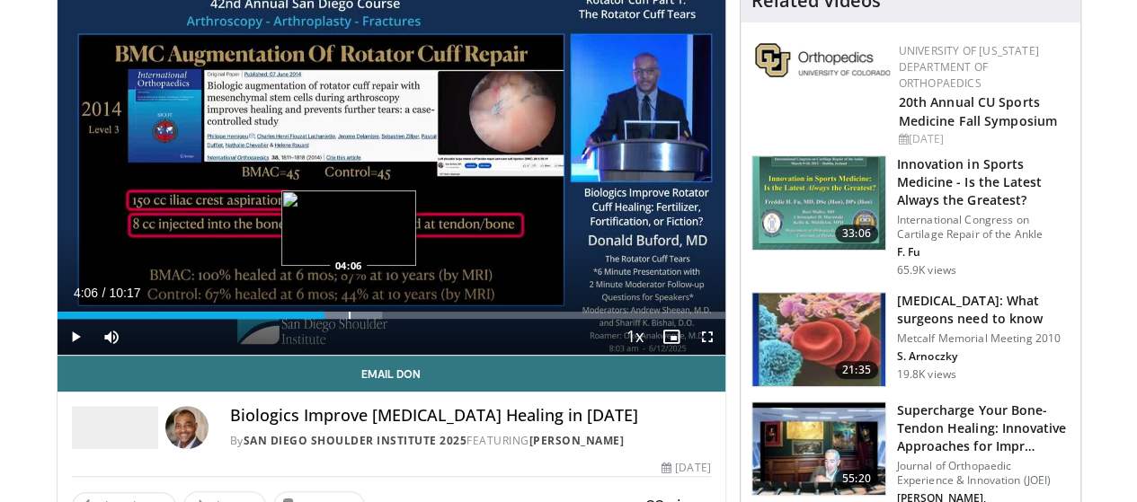
click at [349, 319] on div "Progress Bar" at bounding box center [350, 315] width 2 height 7
click at [362, 319] on div "Progress Bar" at bounding box center [363, 315] width 2 height 7
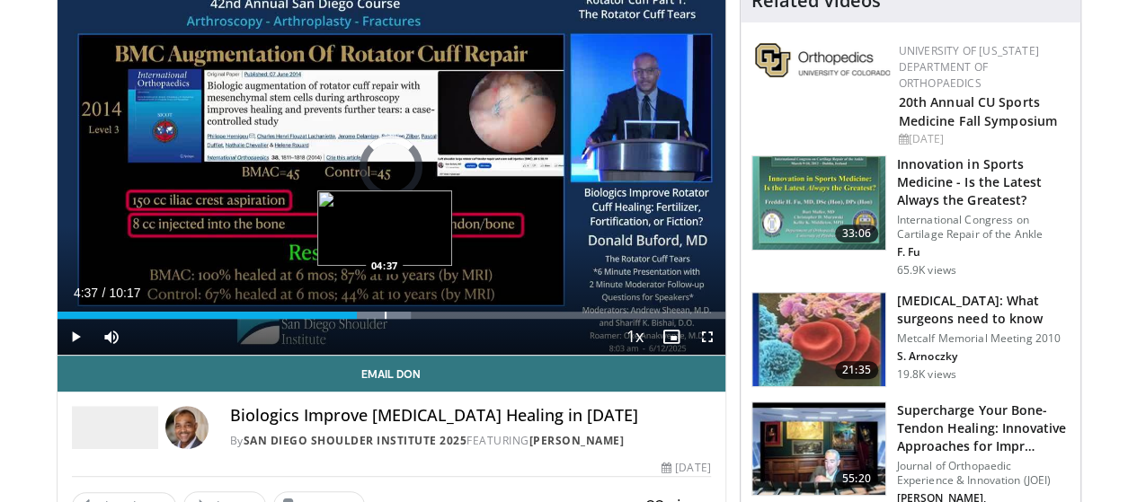
click at [385, 319] on div "Progress Bar" at bounding box center [386, 315] width 2 height 7
click at [352, 319] on div "Loaded : 55.14% 04:48 04:48" at bounding box center [392, 310] width 668 height 17
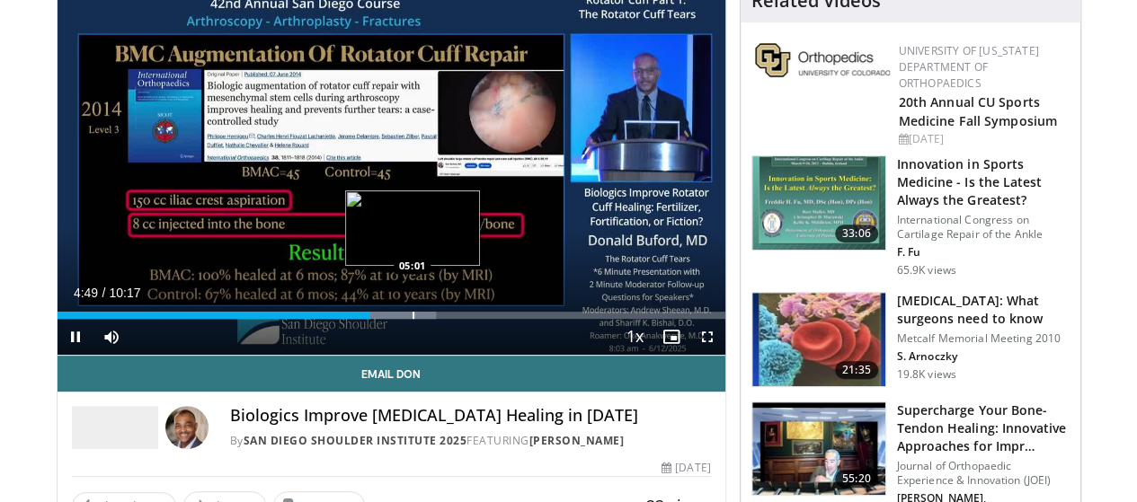
click at [412, 319] on div "Progress Bar" at bounding box center [413, 315] width 2 height 7
click at [427, 319] on div "Progress Bar" at bounding box center [428, 315] width 2 height 7
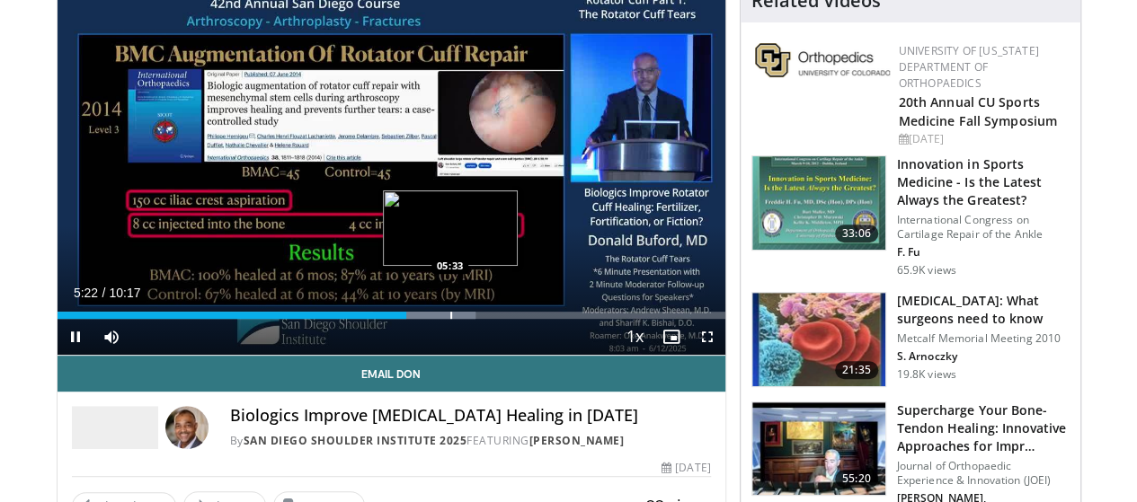
click at [450, 319] on div "Progress Bar" at bounding box center [451, 315] width 2 height 7
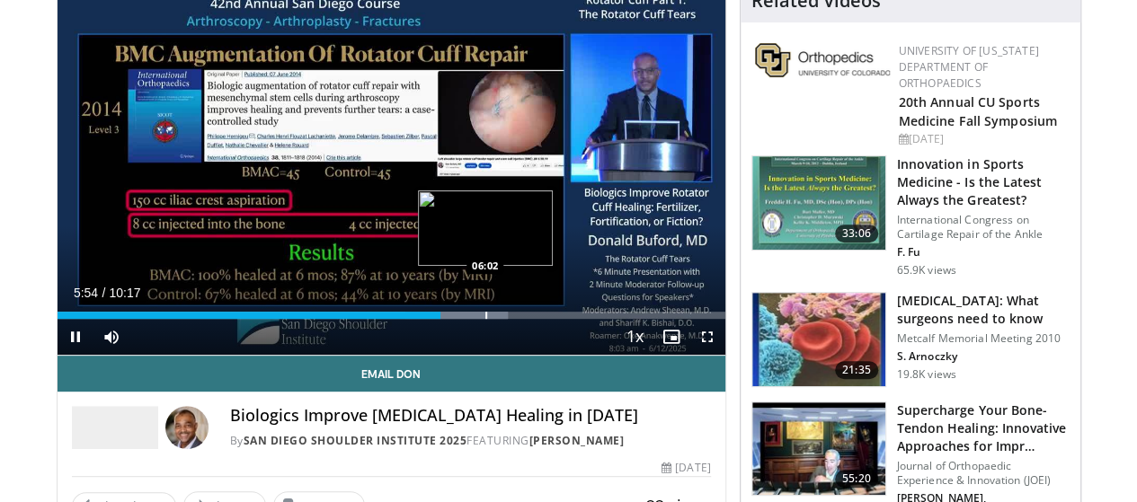
click at [439, 319] on div "Loaded : 67.48% 05:54 06:02" at bounding box center [392, 315] width 668 height 7
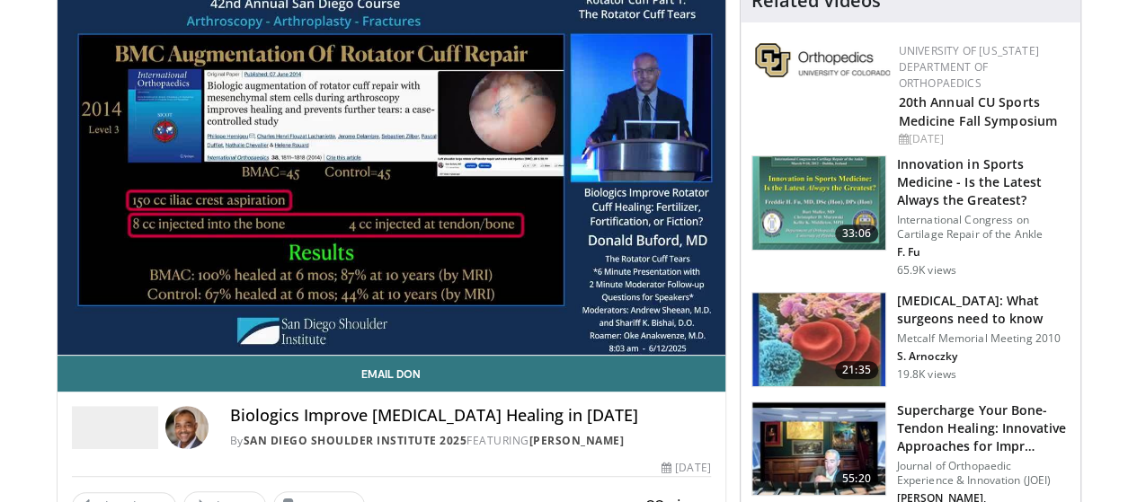
click at [456, 349] on div "10 seconds Tap to unmute" at bounding box center [392, 167] width 668 height 376
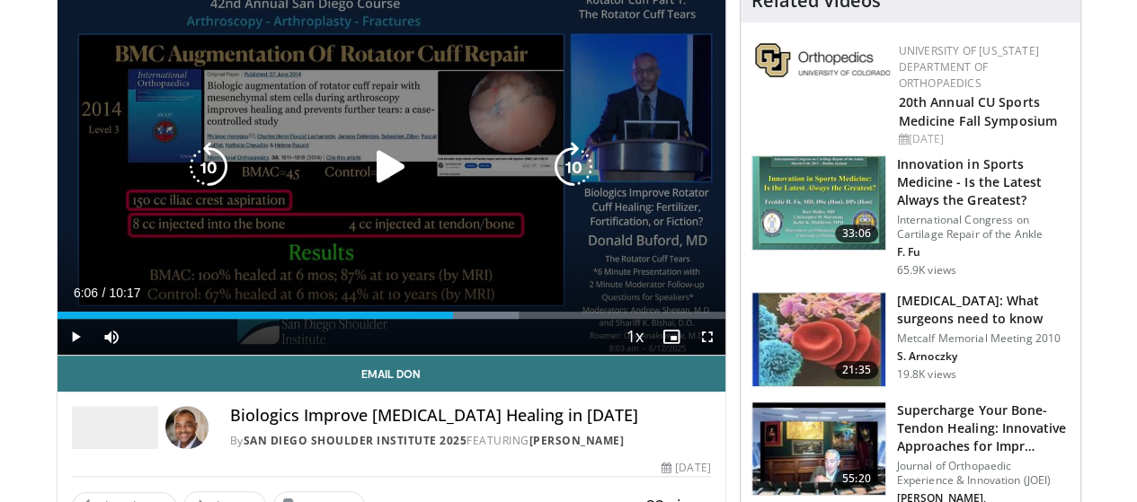
click at [385, 215] on div "10 seconds Tap to unmute" at bounding box center [392, 167] width 668 height 376
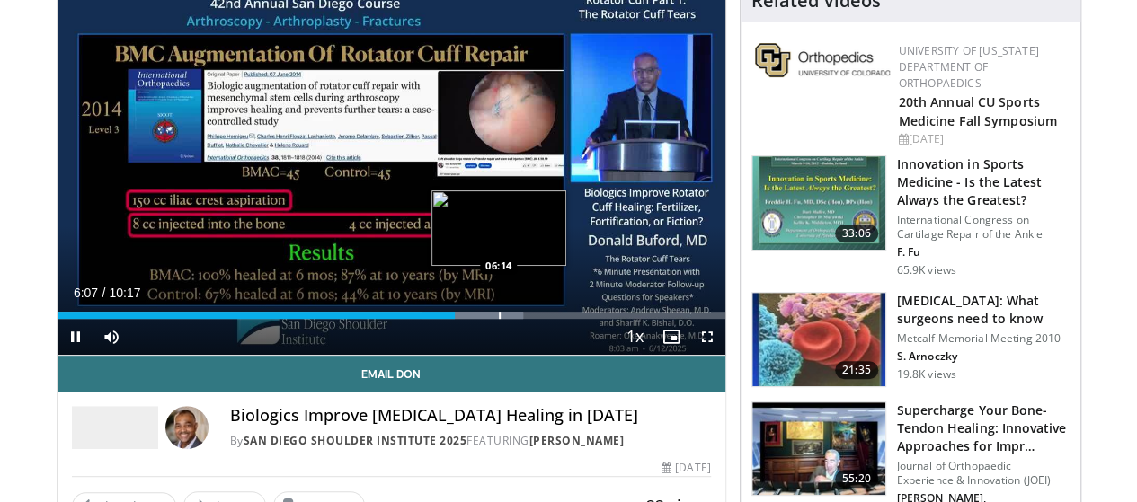
click at [499, 319] on div "Progress Bar" at bounding box center [500, 315] width 2 height 7
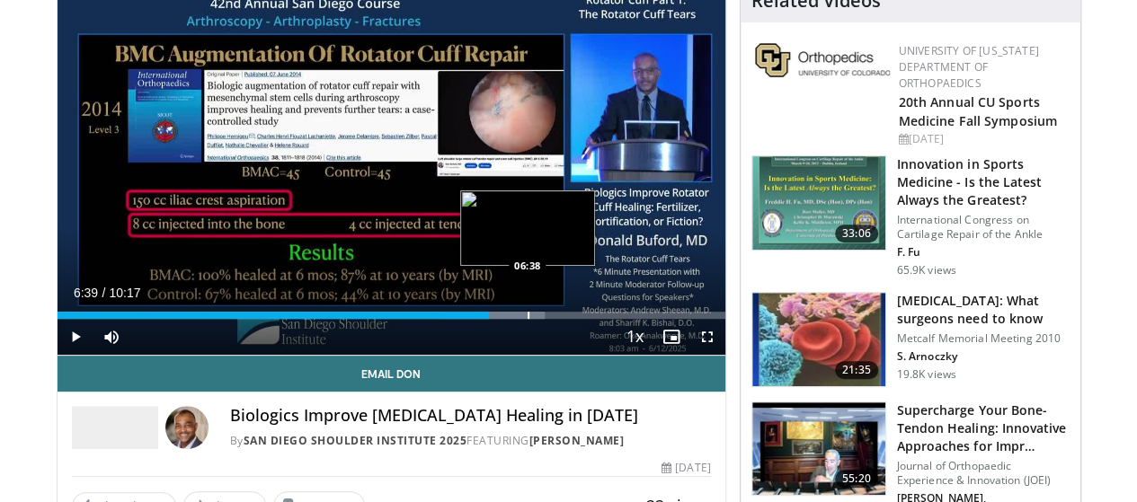
click at [527, 319] on div "Progress Bar" at bounding box center [528, 315] width 2 height 7
click at [540, 319] on div "Progress Bar" at bounding box center [541, 315] width 2 height 7
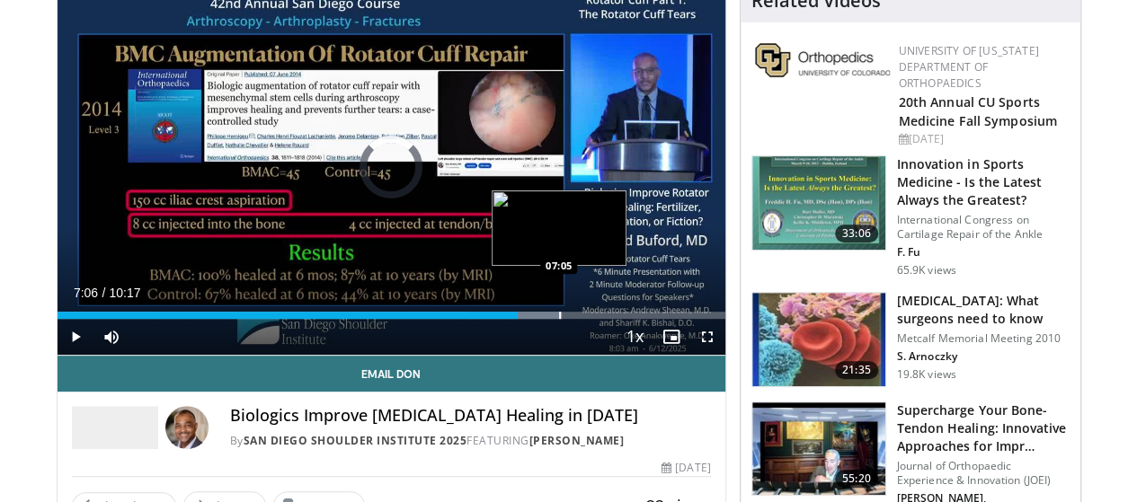
click at [559, 319] on div "Progress Bar" at bounding box center [560, 315] width 2 height 7
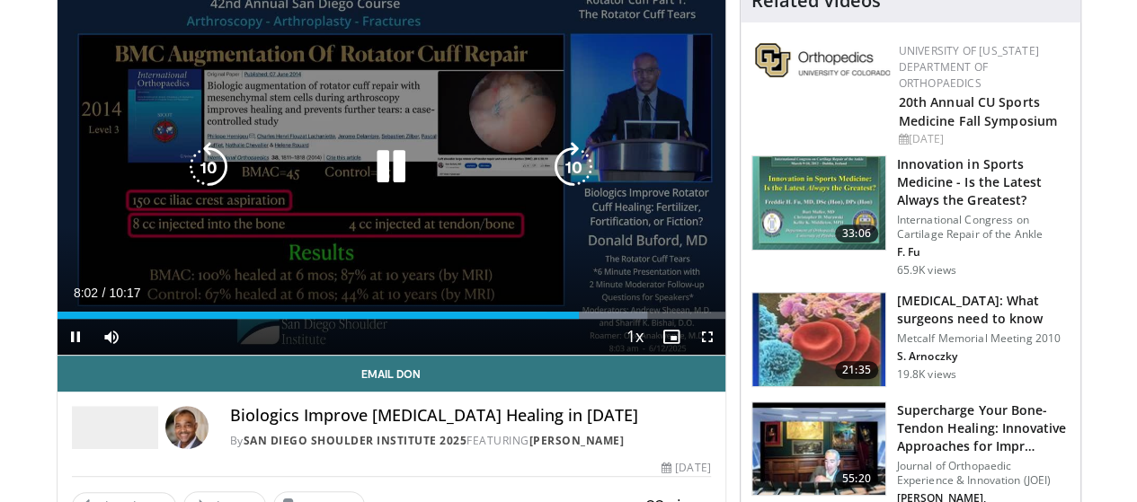
click at [377, 187] on icon "Video Player" at bounding box center [391, 167] width 50 height 50
click at [377, 234] on div "10 seconds Tap to unmute" at bounding box center [392, 167] width 668 height 376
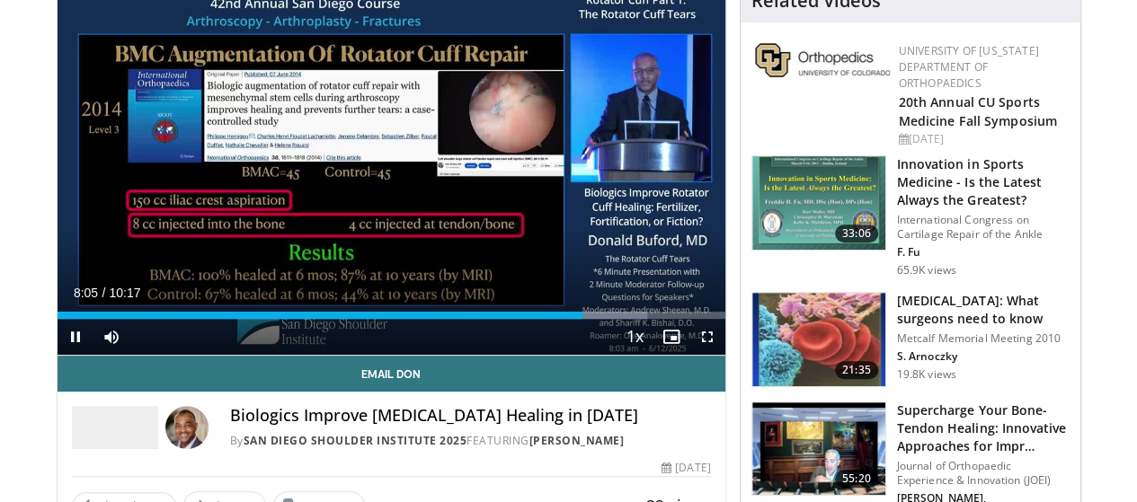
drag, startPoint x: 377, startPoint y: 234, endPoint x: 717, endPoint y: 369, distance: 365.8
click at [717, 356] on video-js "**********" at bounding box center [392, 167] width 668 height 377
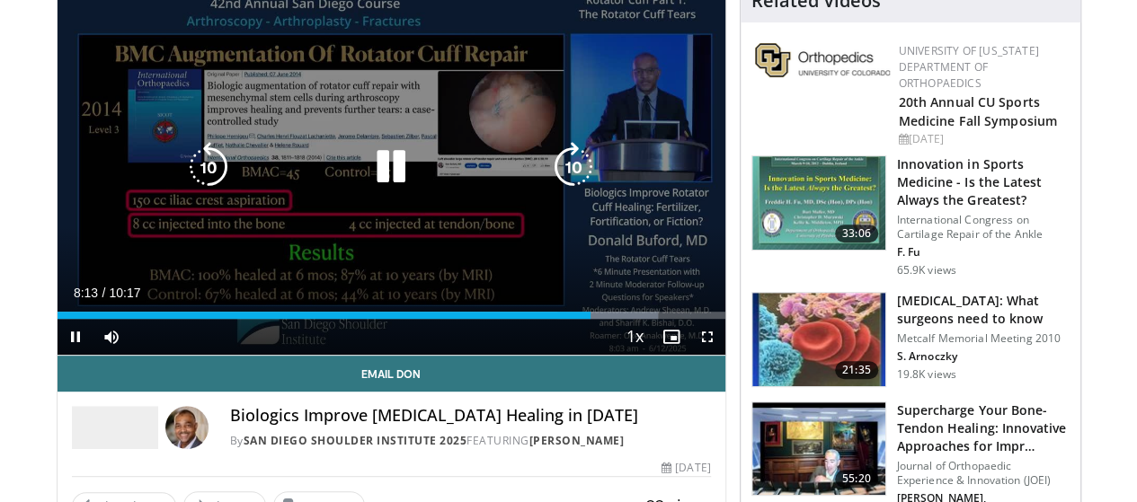
drag, startPoint x: 573, startPoint y: 172, endPoint x: 519, endPoint y: 138, distance: 63.3
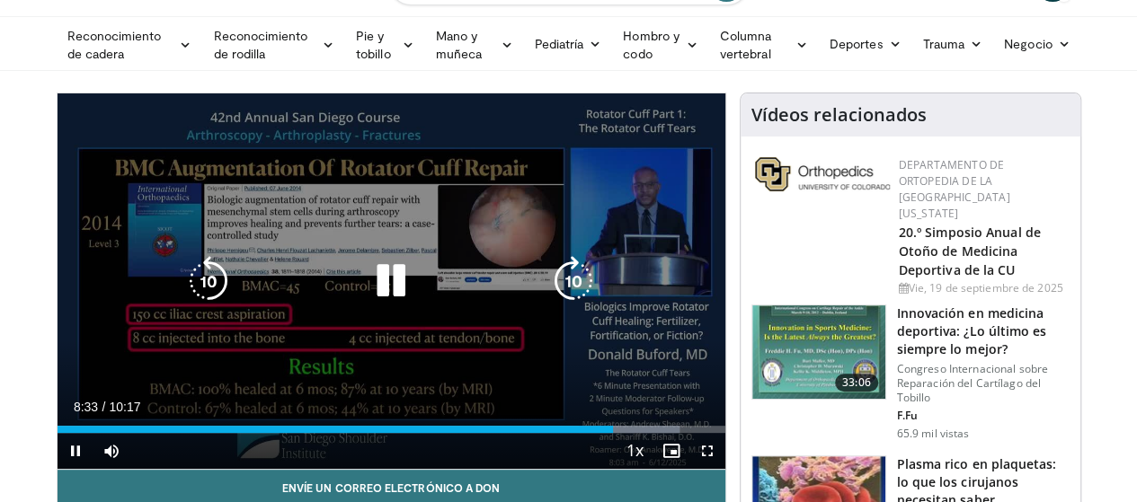
scroll to position [109, 0]
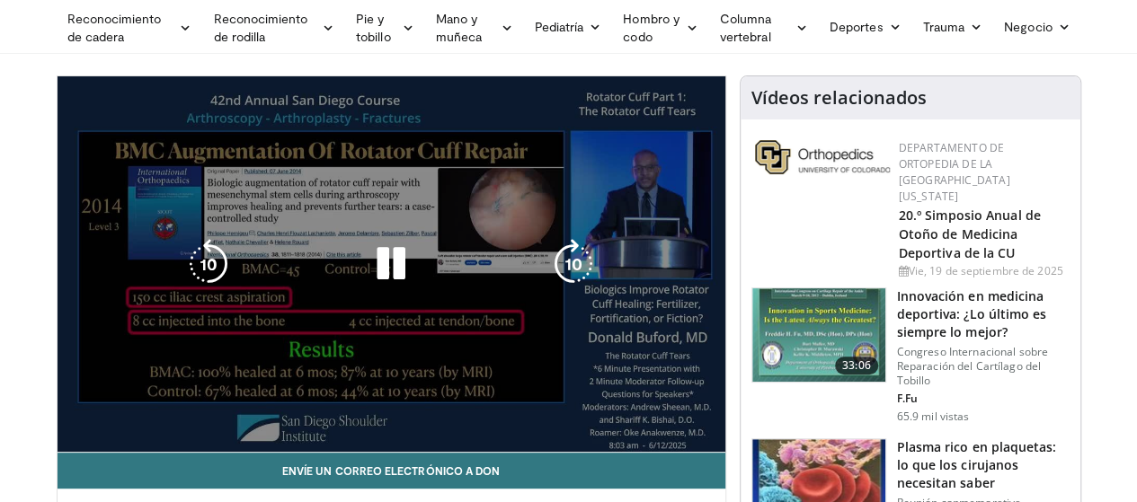
drag, startPoint x: 672, startPoint y: 197, endPoint x: 589, endPoint y: 217, distance: 85.2
click at [589, 217] on div "10 seconds Tap to unmute" at bounding box center [392, 264] width 668 height 376
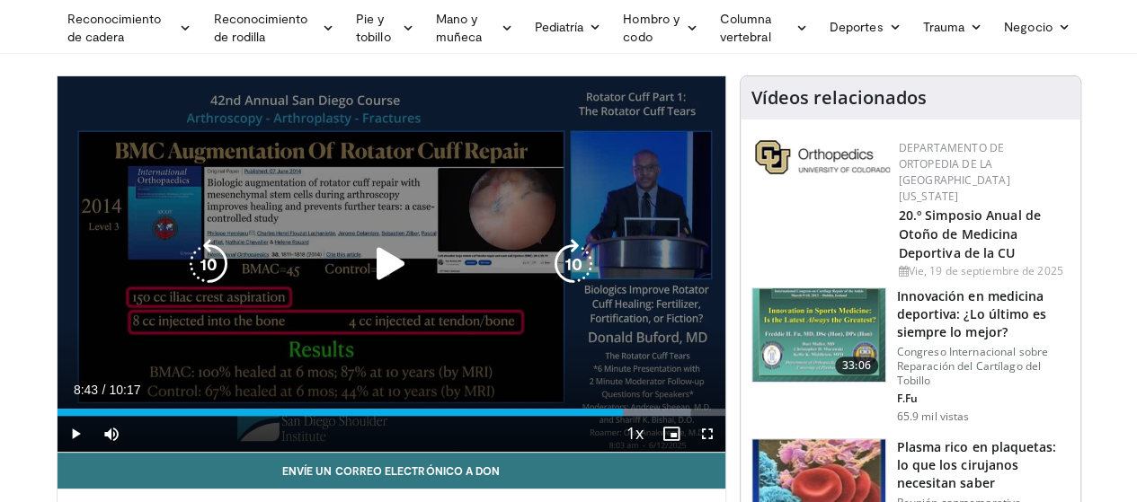
click at [589, 217] on div "10 seconds Tap to unmute" at bounding box center [392, 264] width 668 height 376
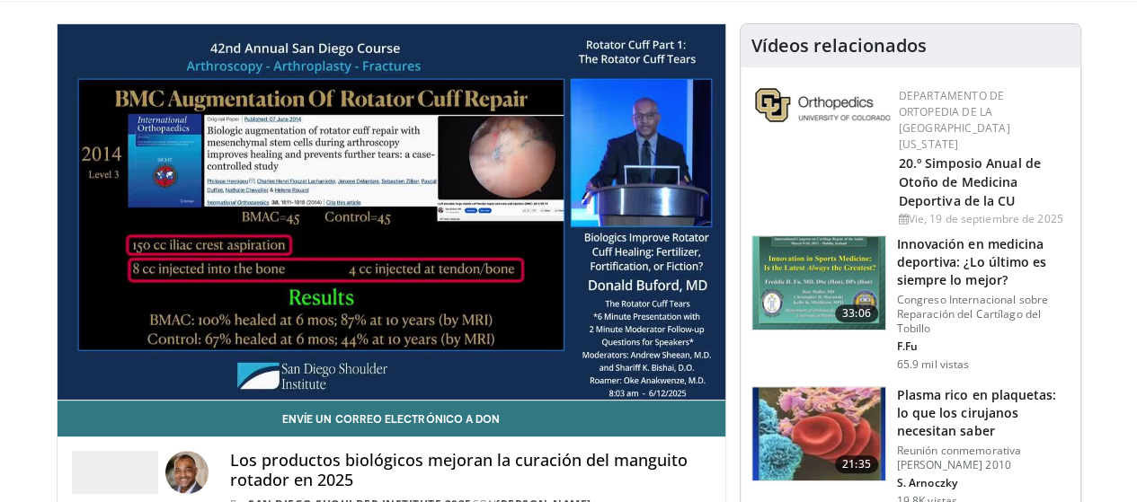
scroll to position [163, 0]
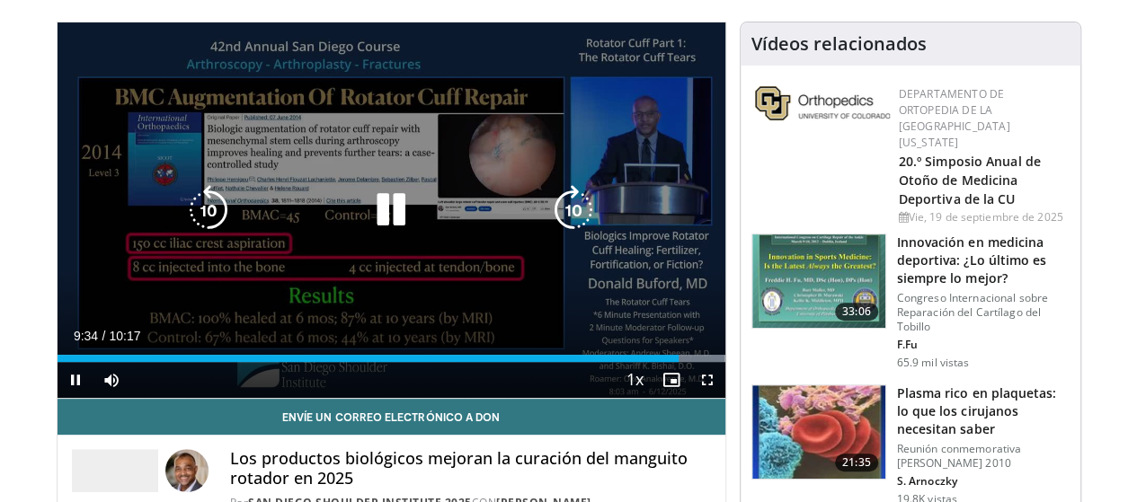
click at [505, 171] on div "10 seconds Tap to unmute" at bounding box center [392, 210] width 668 height 376
drag, startPoint x: 505, startPoint y: 171, endPoint x: 374, endPoint y: 226, distance: 142.5
click at [374, 226] on div "10 seconds Tap to unmute" at bounding box center [392, 210] width 668 height 376
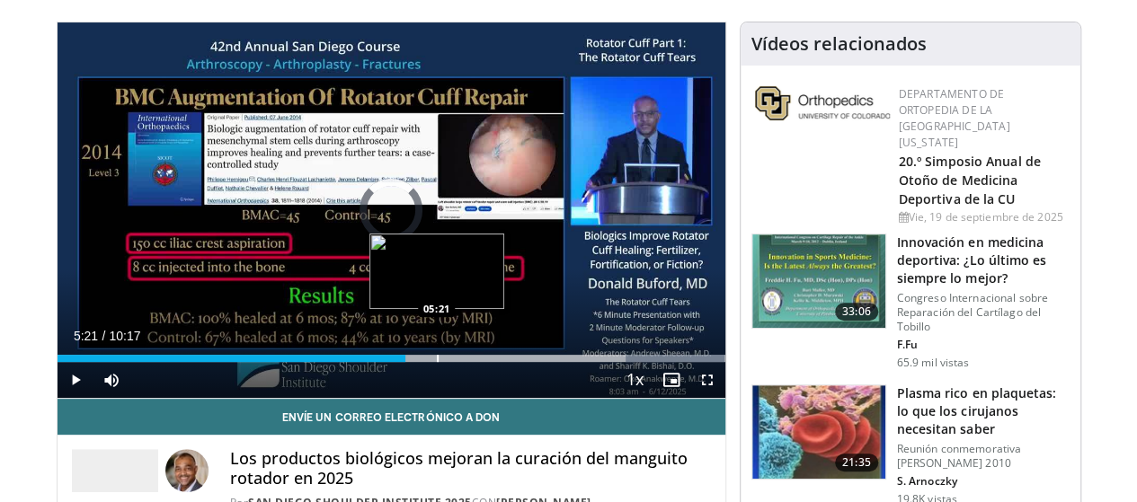
click at [390, 362] on div "Loaded : 100.00% 05:21 05:21" at bounding box center [392, 353] width 668 height 17
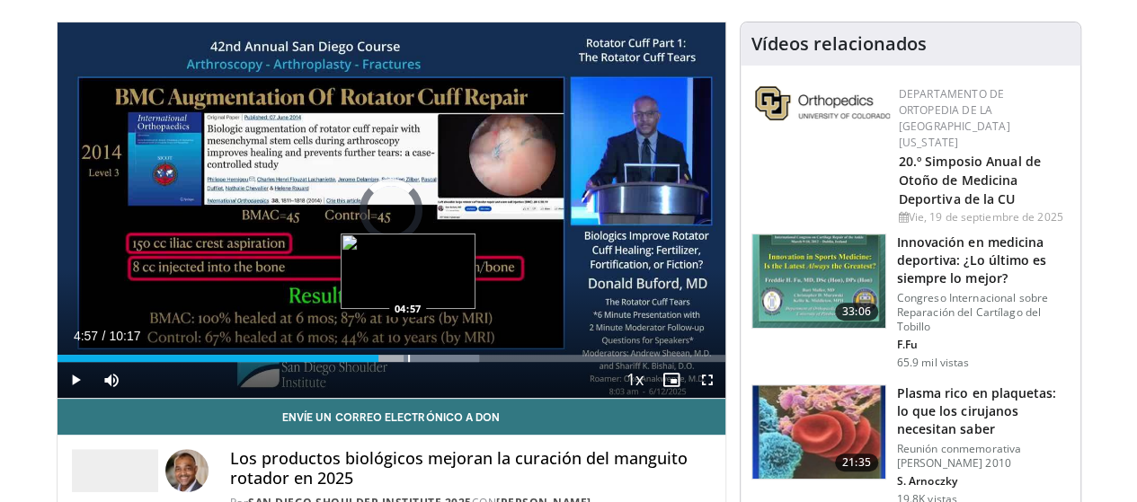
click at [408, 362] on div "Progress Bar" at bounding box center [409, 358] width 2 height 7
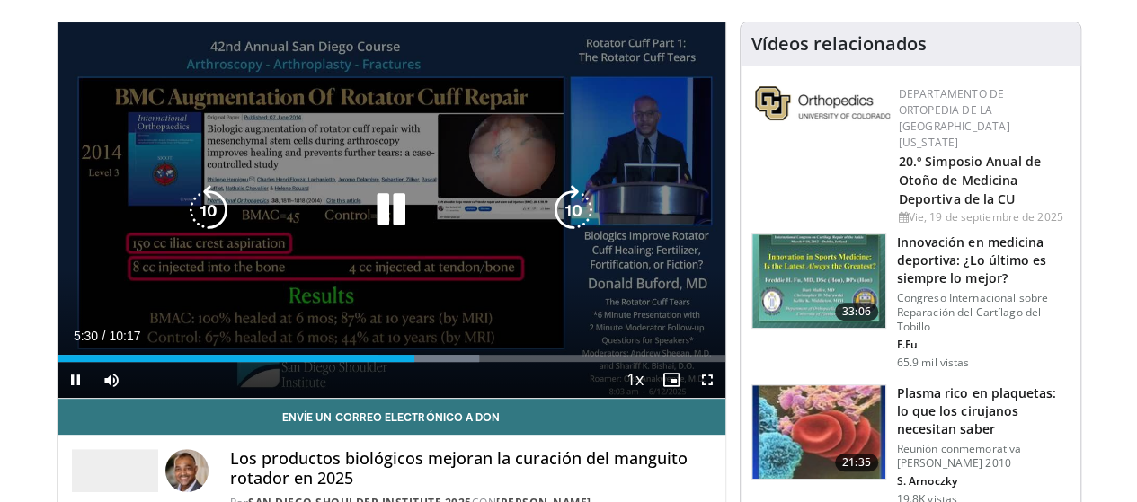
click at [366, 200] on icon "Video Player" at bounding box center [391, 210] width 50 height 50
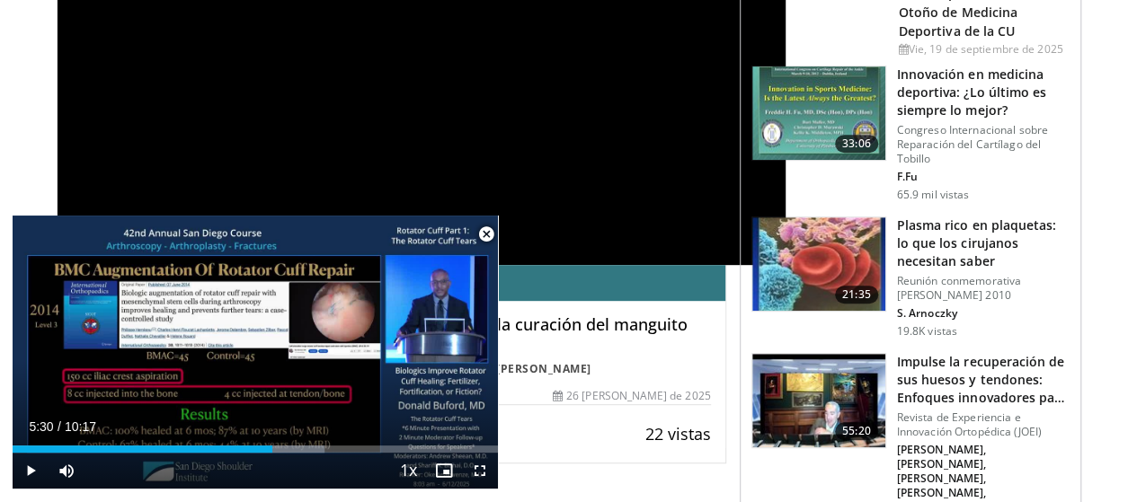
scroll to position [0, 0]
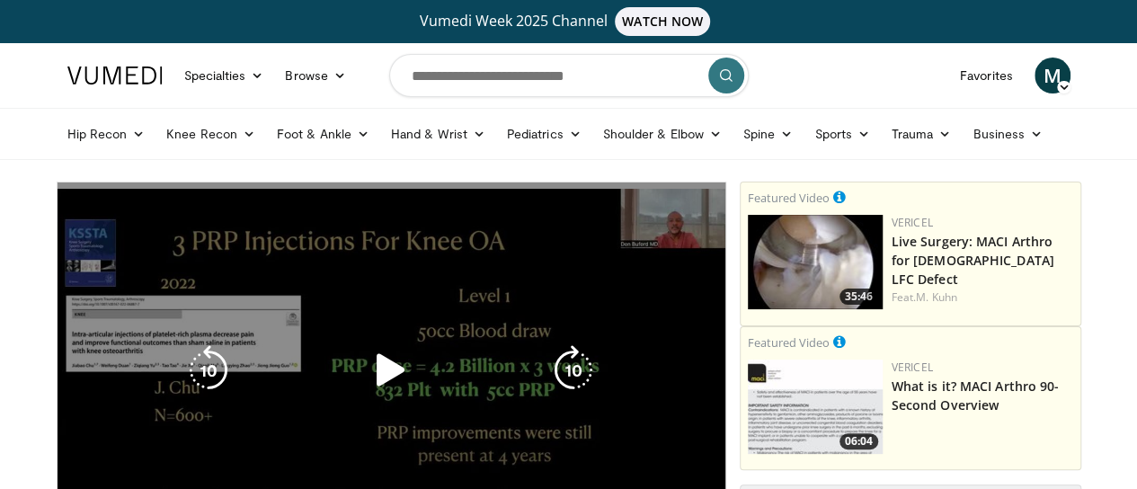
click at [383, 378] on icon "Video Player" at bounding box center [391, 370] width 50 height 50
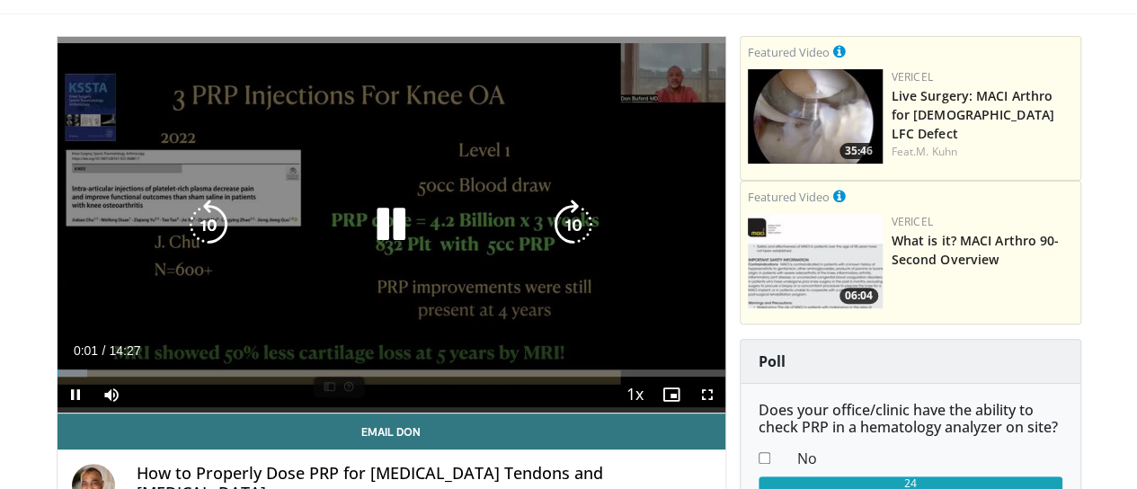
scroll to position [148, 0]
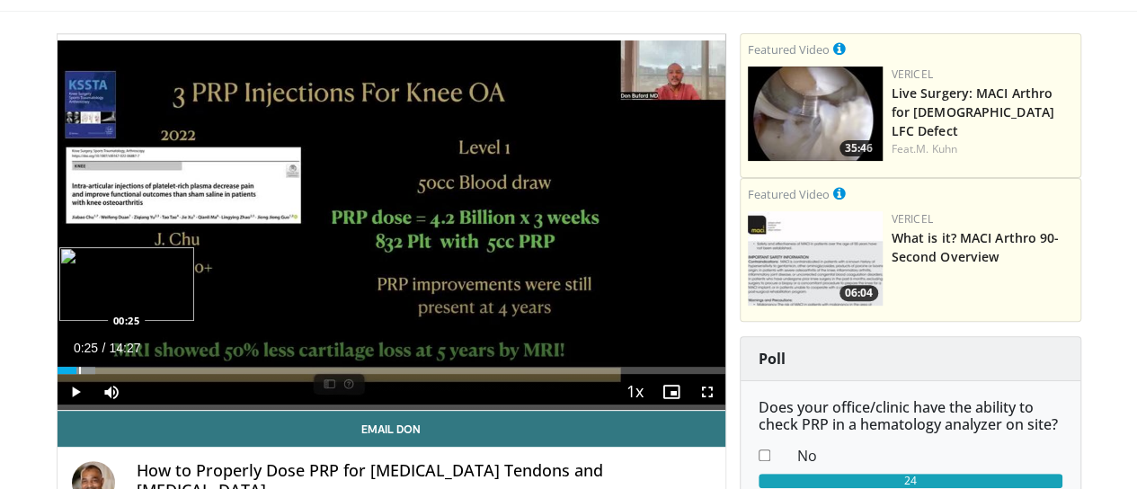
click at [79, 374] on div "Progress Bar" at bounding box center [80, 370] width 2 height 7
click at [94, 374] on div "Progress Bar" at bounding box center [95, 370] width 2 height 7
click at [122, 374] on div "Progress Bar" at bounding box center [123, 370] width 2 height 7
click at [141, 374] on div "Progress Bar" at bounding box center [142, 370] width 2 height 7
click at [159, 374] on div "Progress Bar" at bounding box center [160, 370] width 2 height 7
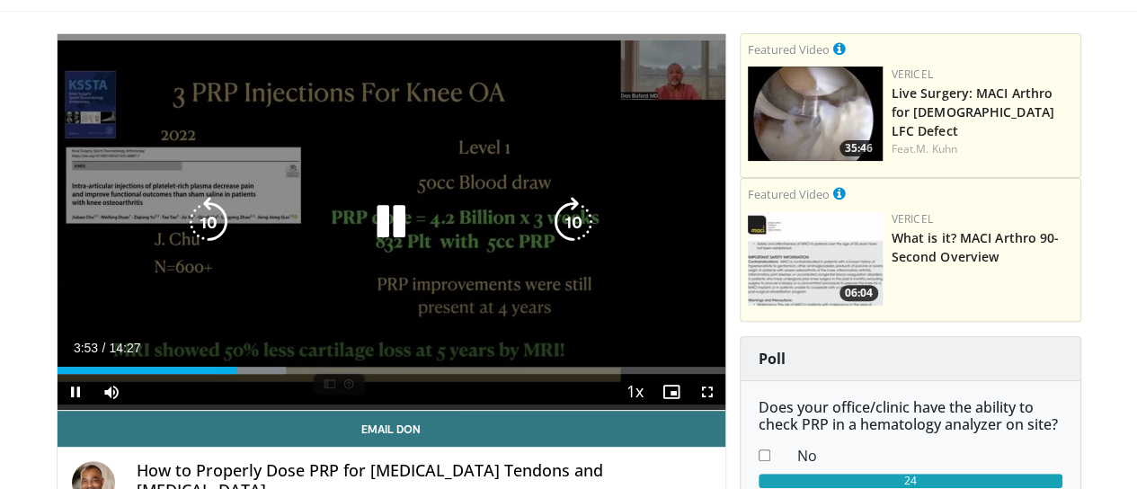
click at [391, 247] on icon "Video Player" at bounding box center [391, 222] width 50 height 50
